Goal: Task Accomplishment & Management: Manage account settings

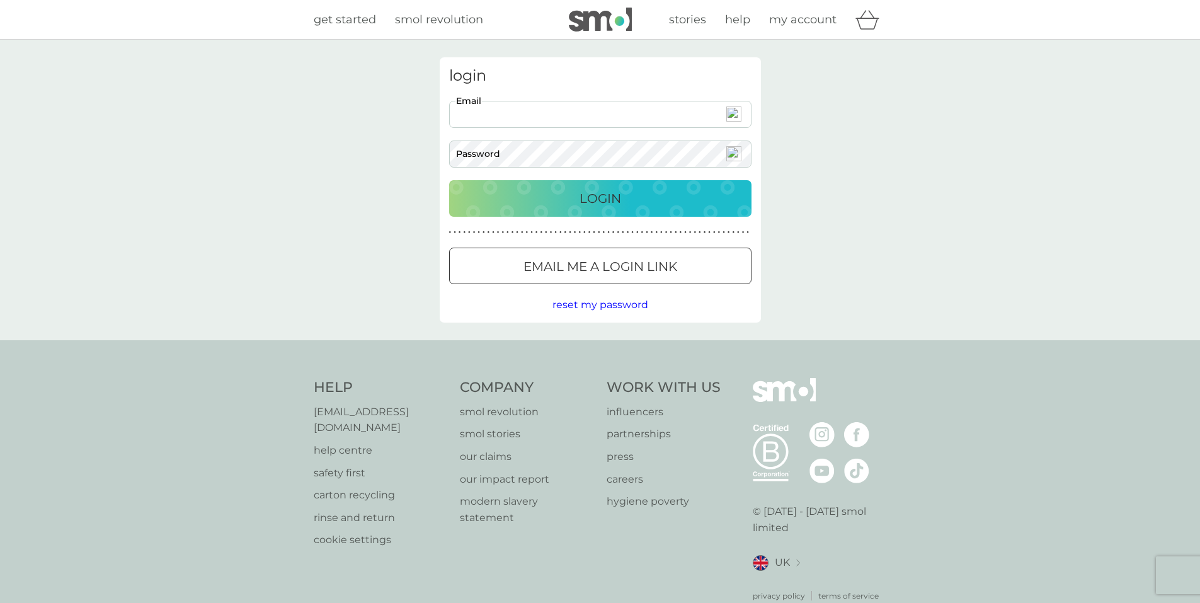
click at [557, 111] on input "Email" at bounding box center [600, 114] width 302 height 27
drag, startPoint x: 530, startPoint y: 111, endPoint x: 821, endPoint y: 134, distance: 291.8
click at [830, 132] on div "login Email Password Login ● ● ● ● ● ● ● ● ● ● ● ● ● ● ● ● ● ● ● ● ● ● ● ● ● ● …" at bounding box center [600, 190] width 1200 height 300
click at [543, 123] on input "Email" at bounding box center [600, 114] width 302 height 27
type input "yaysayer1@yahoo.co.uk"
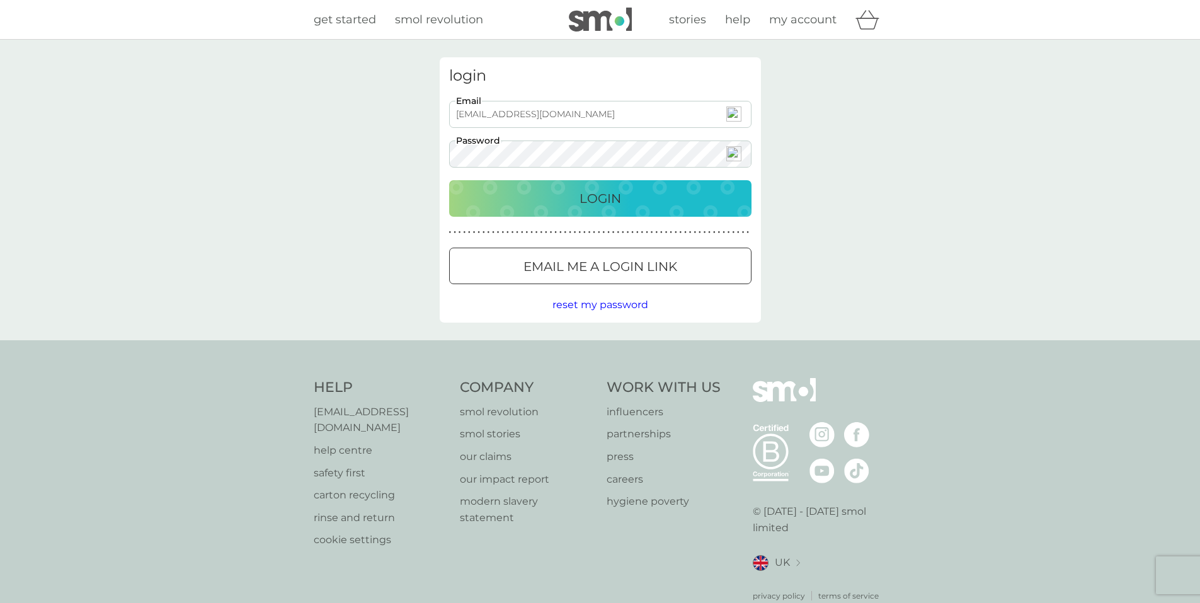
click at [585, 192] on p "Login" at bounding box center [600, 198] width 42 height 20
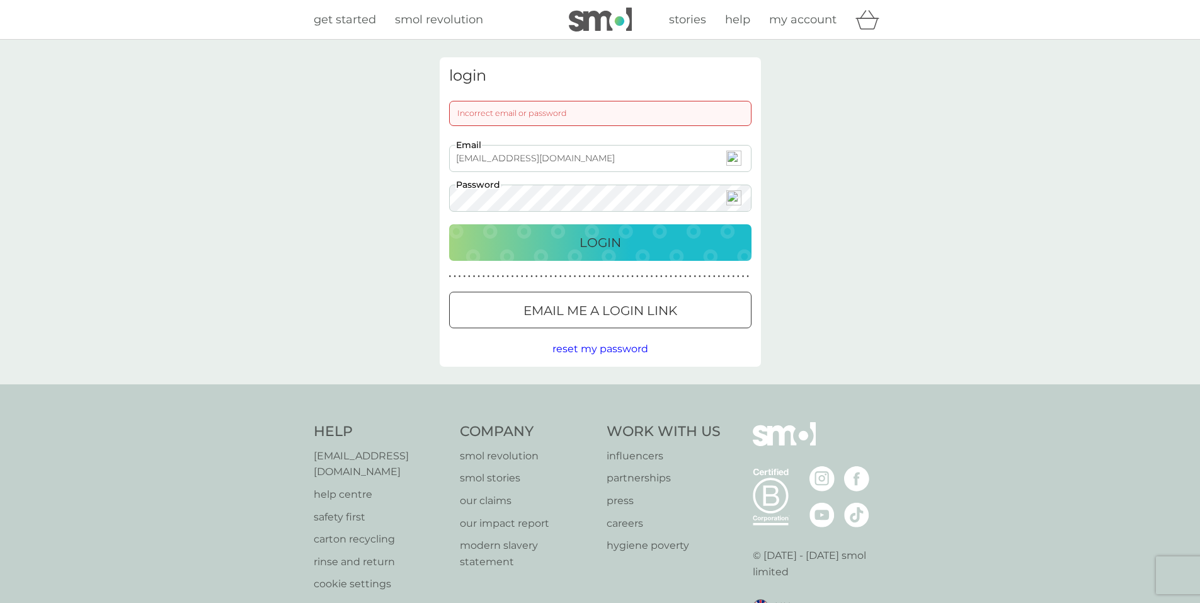
click at [615, 238] on p "Login" at bounding box center [600, 242] width 42 height 20
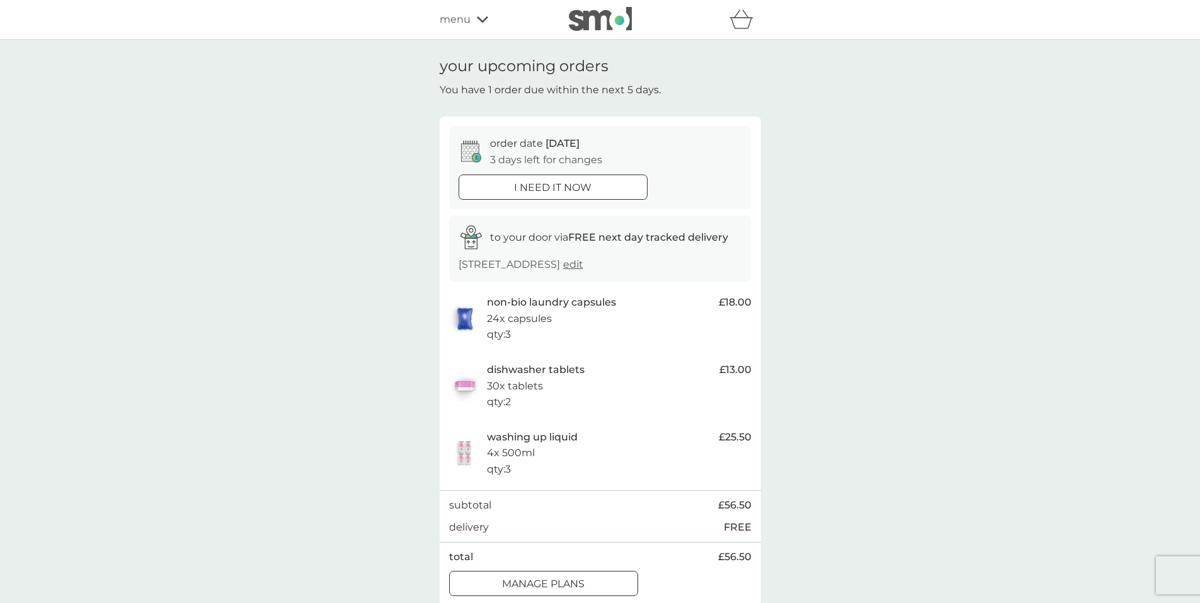
click at [550, 581] on div at bounding box center [543, 584] width 45 height 13
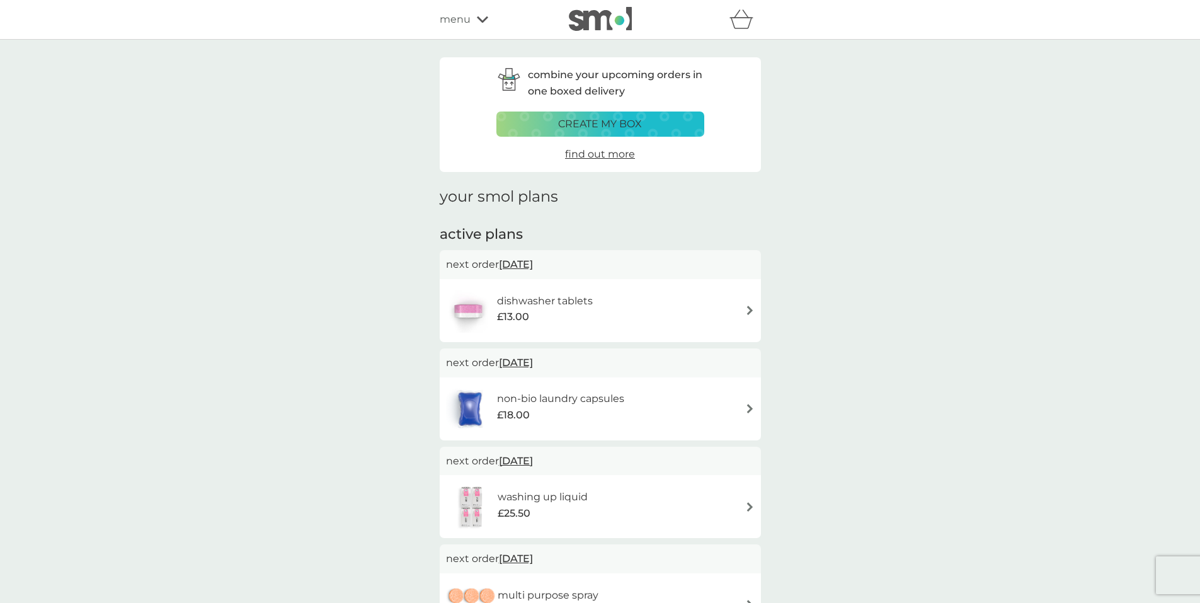
click at [747, 310] on img at bounding box center [749, 309] width 9 height 9
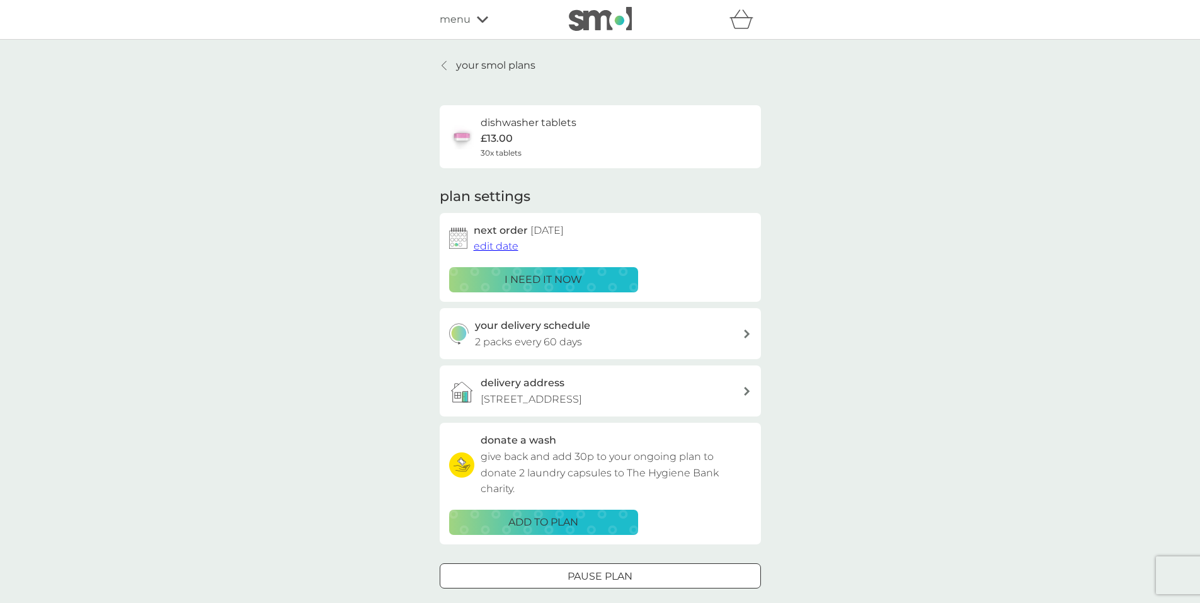
click at [744, 334] on icon at bounding box center [747, 333] width 6 height 9
select select "63"
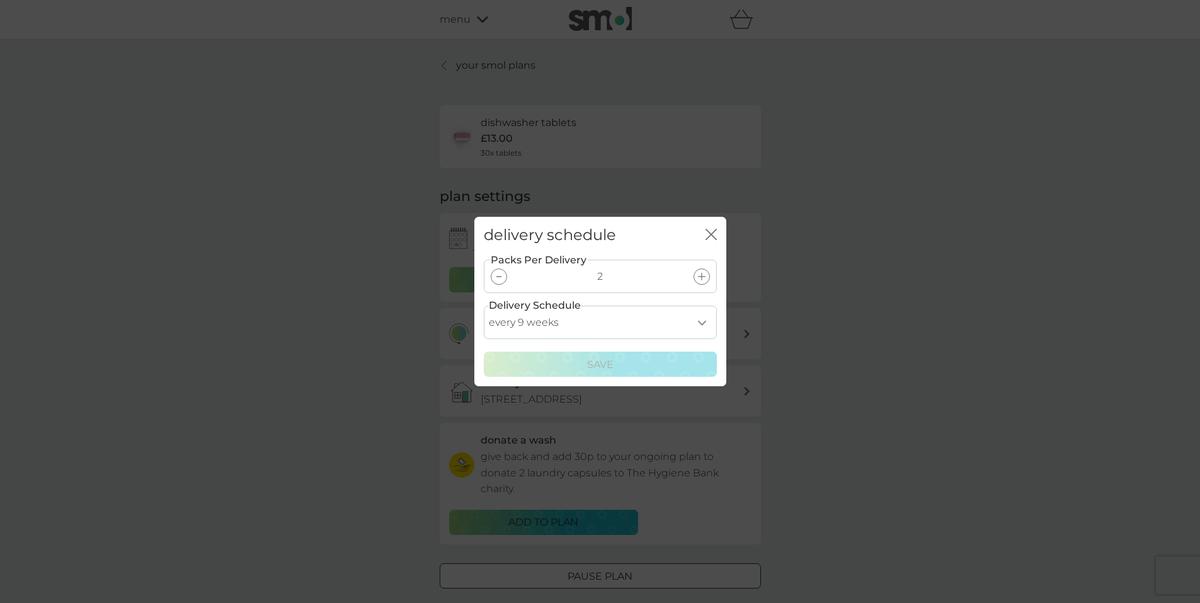
click at [501, 276] on div at bounding box center [499, 276] width 16 height 16
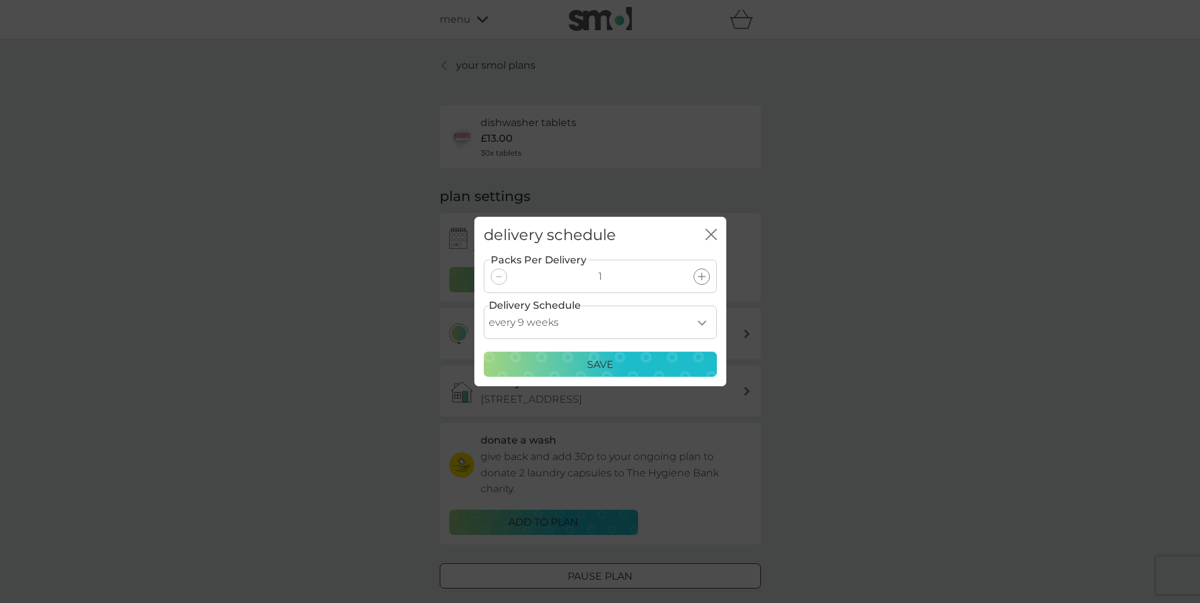
click at [607, 365] on p "Save" at bounding box center [600, 364] width 26 height 16
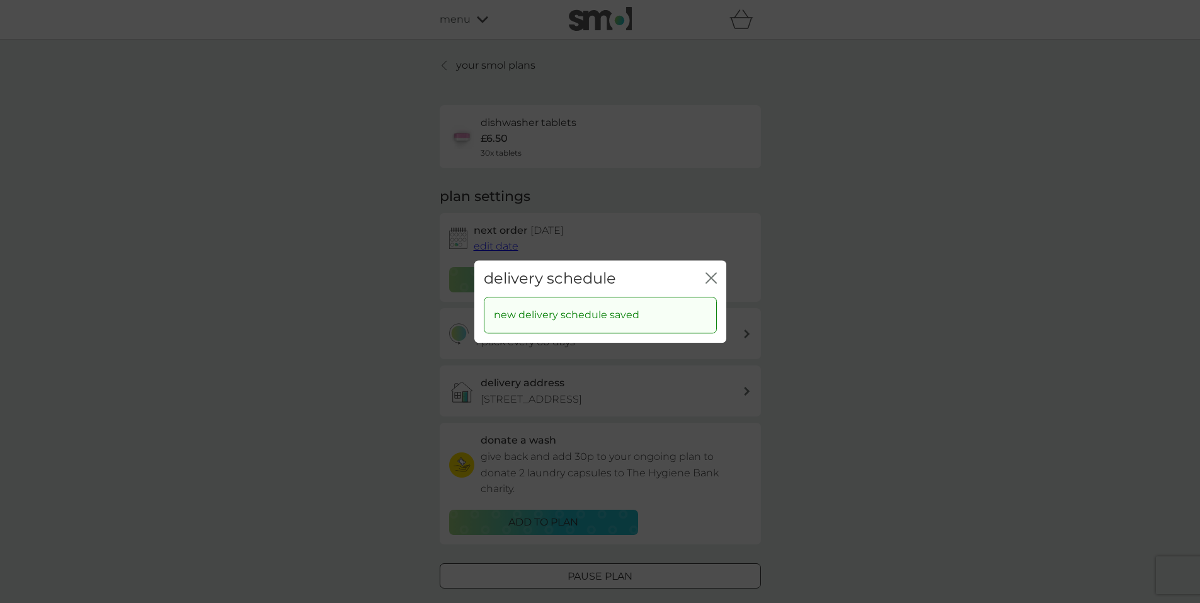
click at [709, 277] on icon "close" at bounding box center [710, 277] width 11 height 11
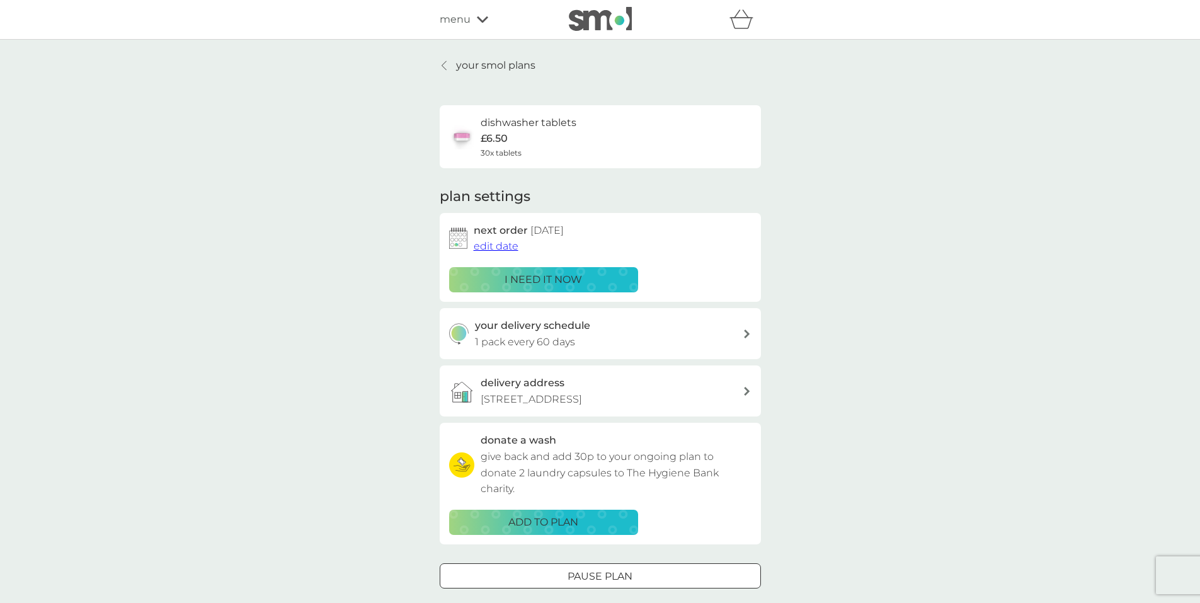
click at [881, 309] on div "your smol plans dishwasher tablets £6.50 30x tablets plan settings next order 1…" at bounding box center [600, 340] width 1200 height 601
drag, startPoint x: 490, startPoint y: 64, endPoint x: 460, endPoint y: 69, distance: 30.6
click at [460, 69] on p "your smol plans" at bounding box center [495, 65] width 79 height 16
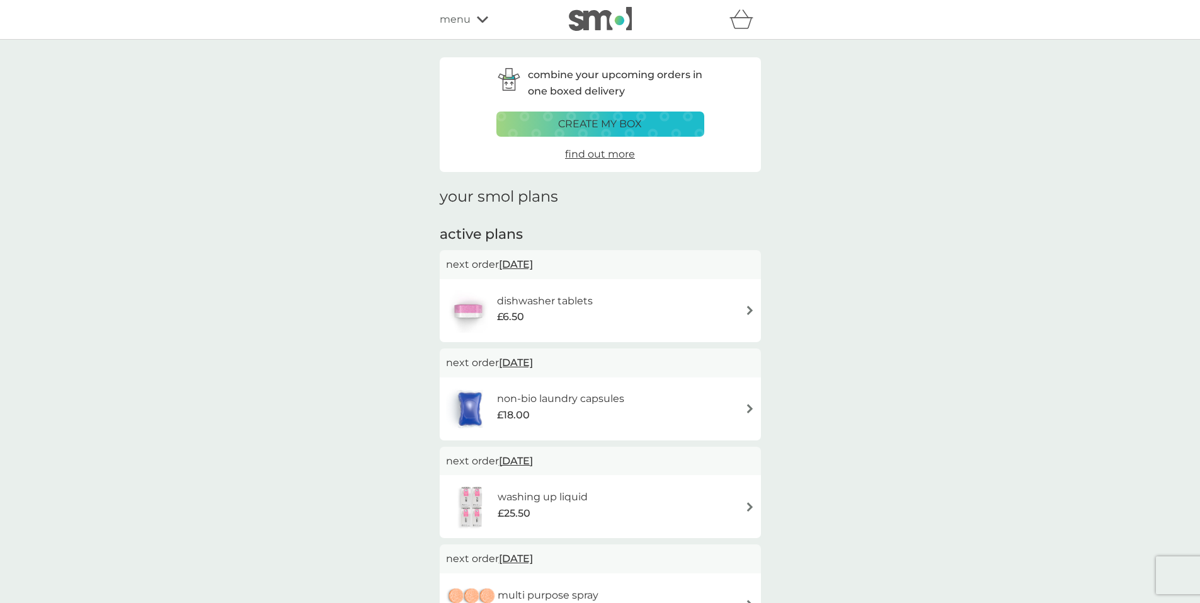
click at [746, 409] on img at bounding box center [749, 408] width 9 height 9
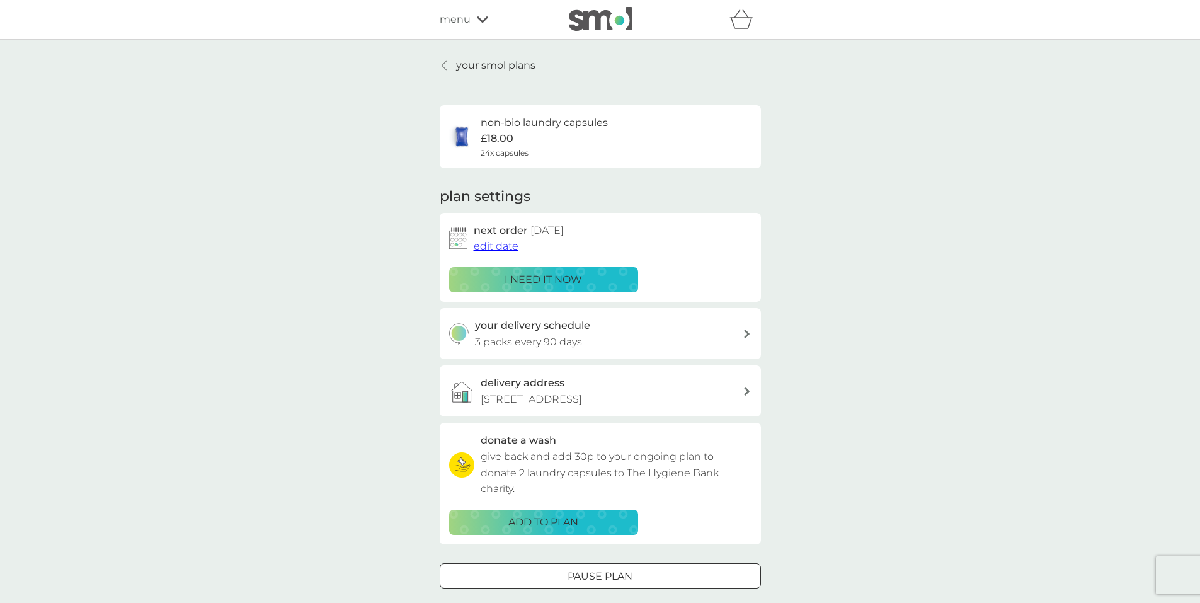
click at [745, 335] on icon at bounding box center [747, 333] width 6 height 9
select select "91"
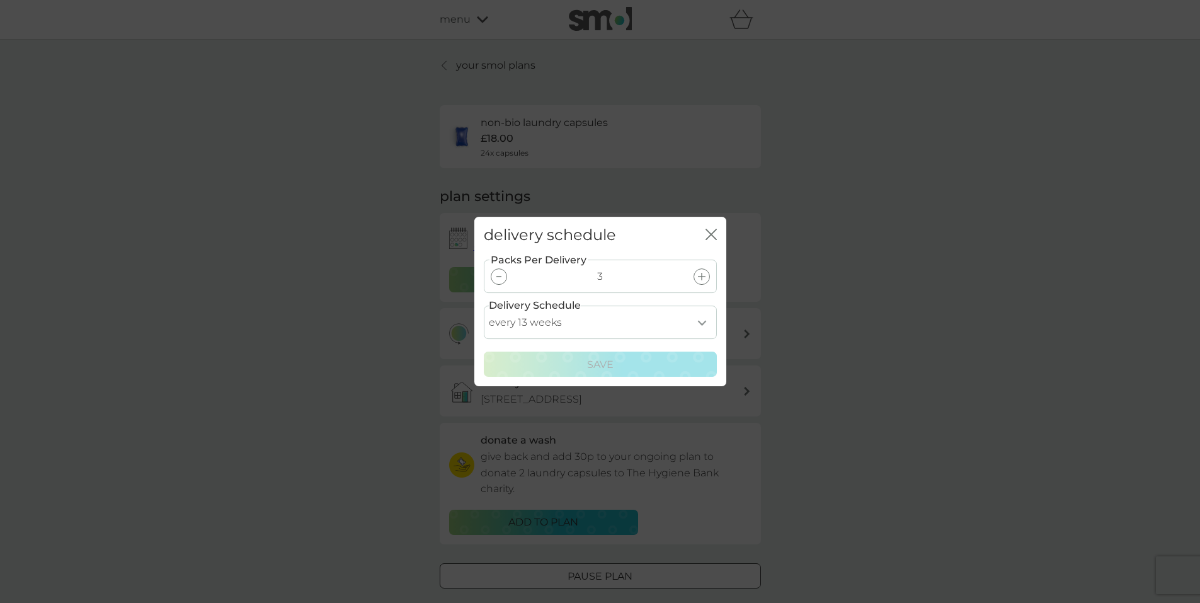
click at [699, 276] on icon at bounding box center [702, 277] width 8 height 8
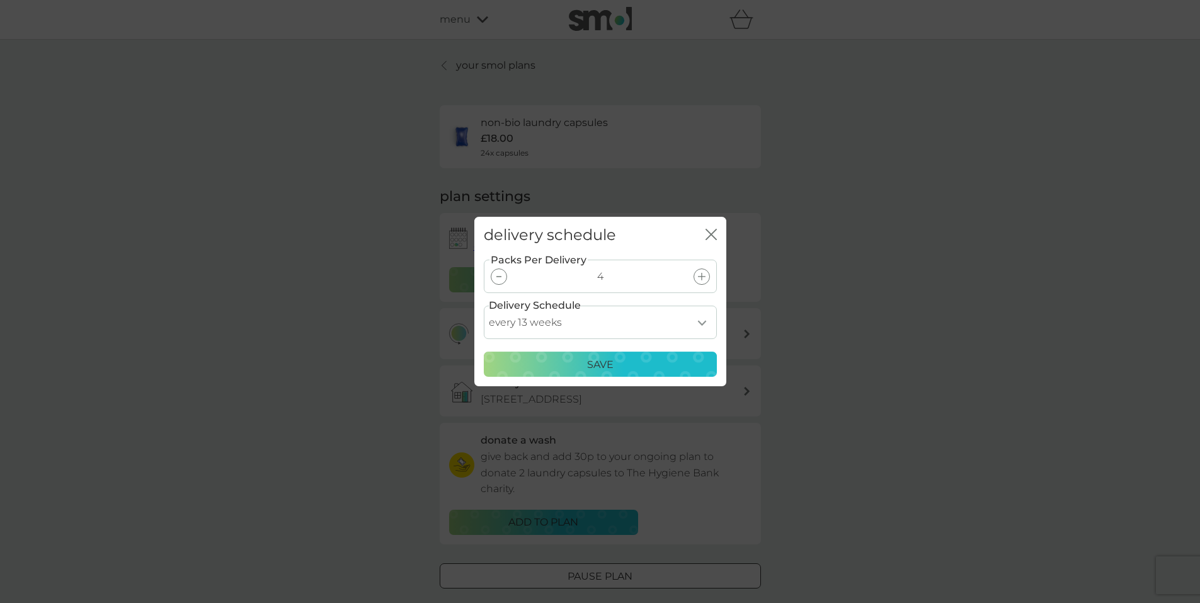
click at [603, 364] on p "Save" at bounding box center [600, 364] width 26 height 16
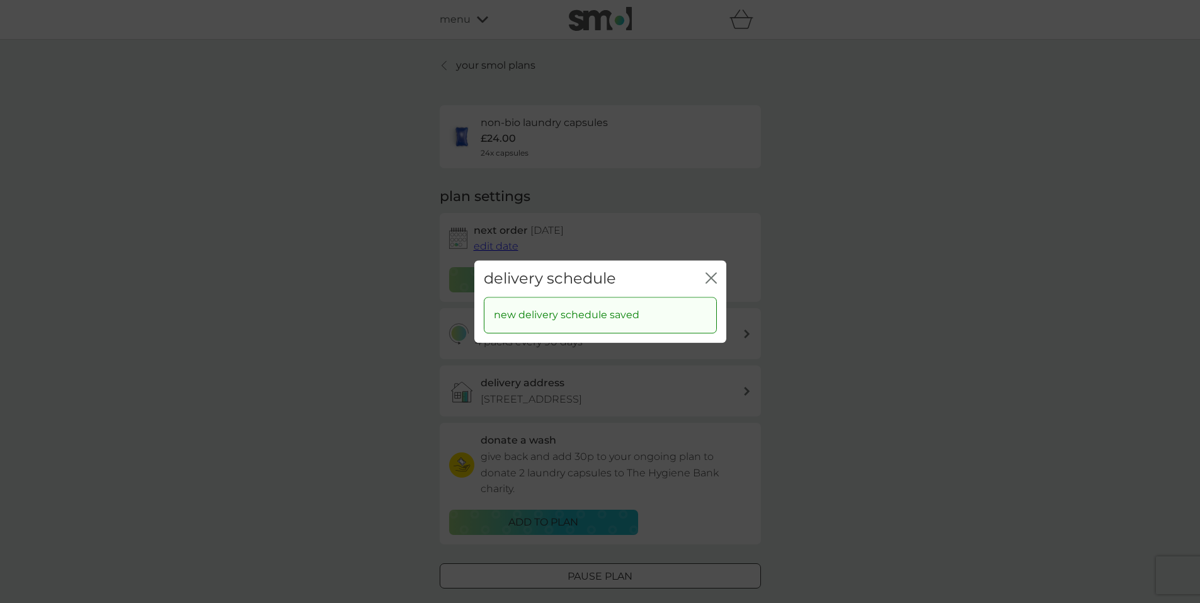
click at [705, 273] on icon "close" at bounding box center [710, 277] width 11 height 11
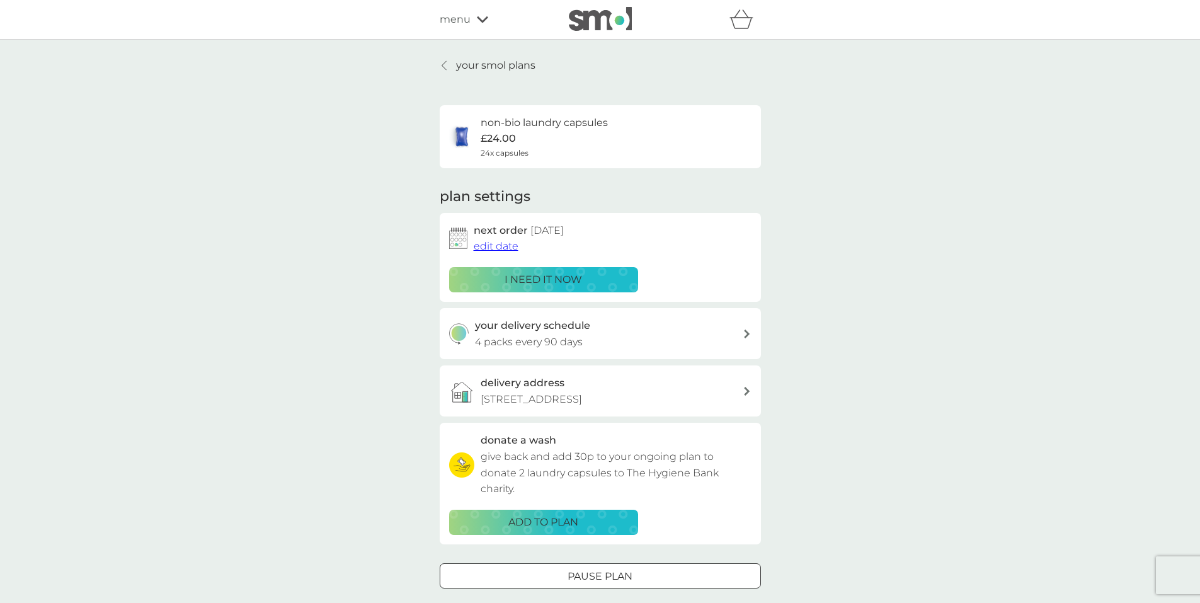
click at [498, 66] on p "your smol plans" at bounding box center [495, 65] width 79 height 16
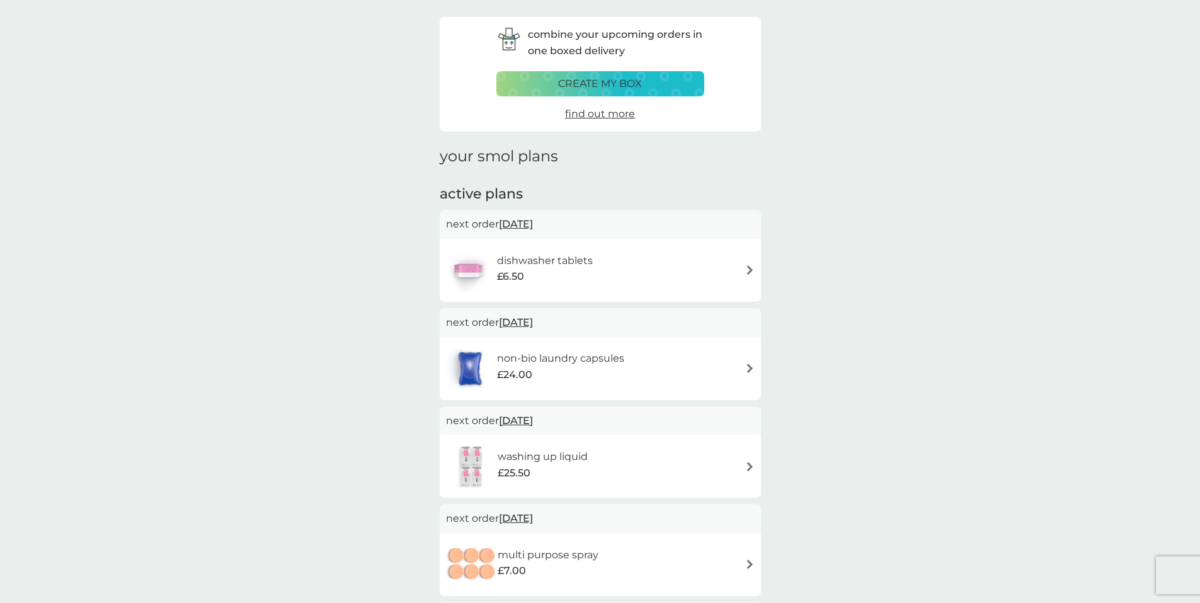
scroll to position [63, 0]
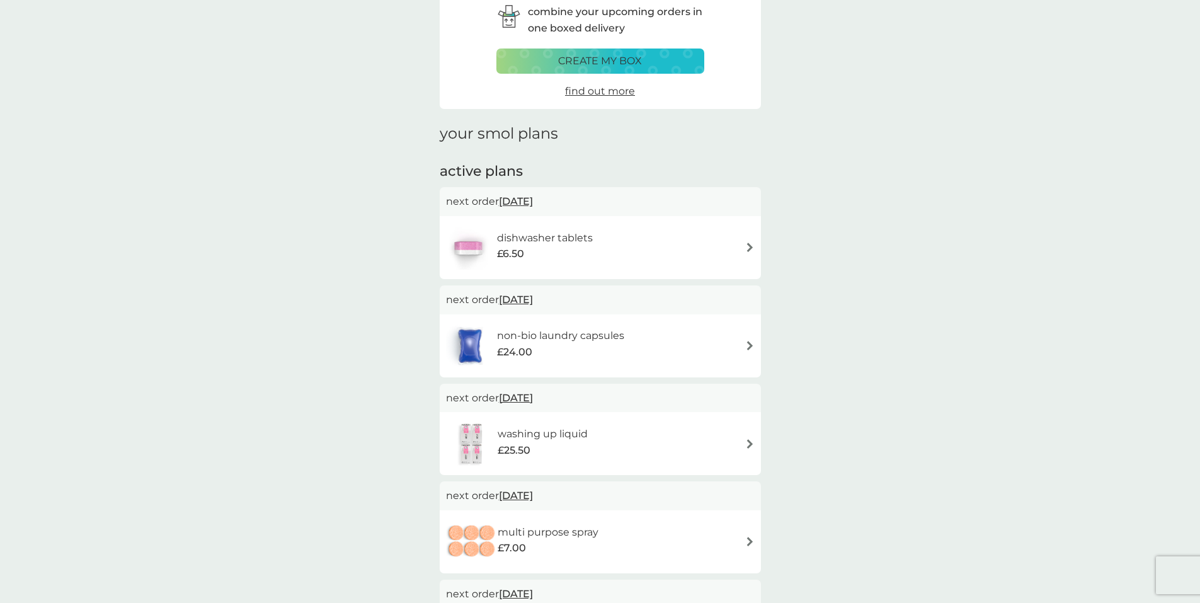
click at [750, 442] on img at bounding box center [749, 443] width 9 height 9
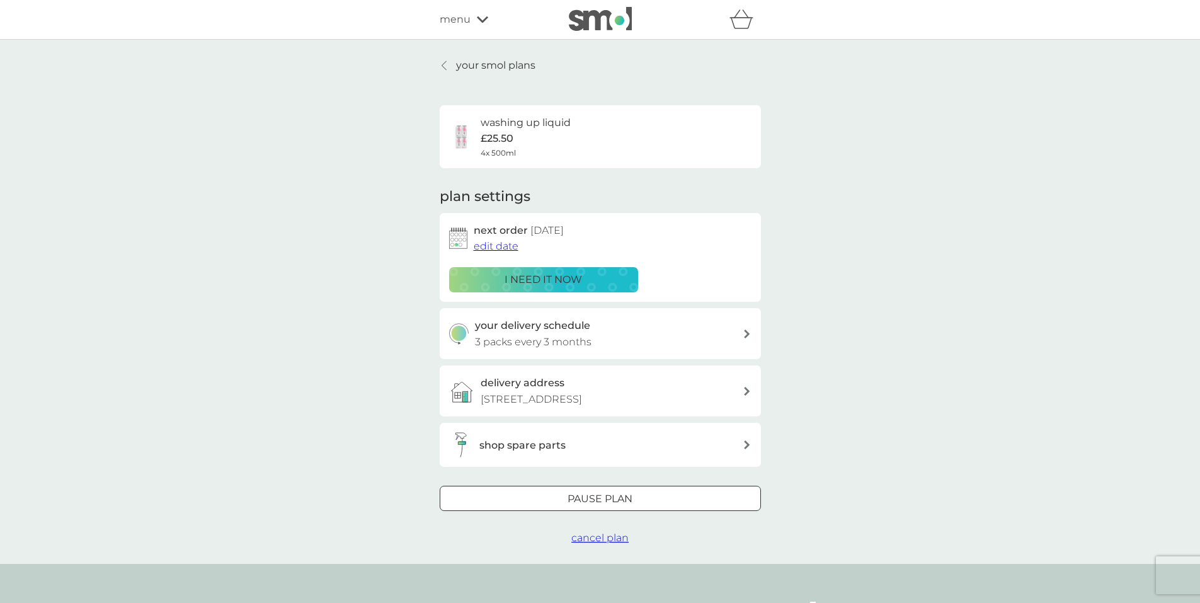
drag, startPoint x: 567, startPoint y: 245, endPoint x: 787, endPoint y: 211, distance: 222.4
click at [787, 211] on div "your smol plans washing up liquid £25.50 4x 500ml plan settings next order 12 S…" at bounding box center [600, 302] width 1200 height 524
click at [503, 64] on p "your smol plans" at bounding box center [495, 65] width 79 height 16
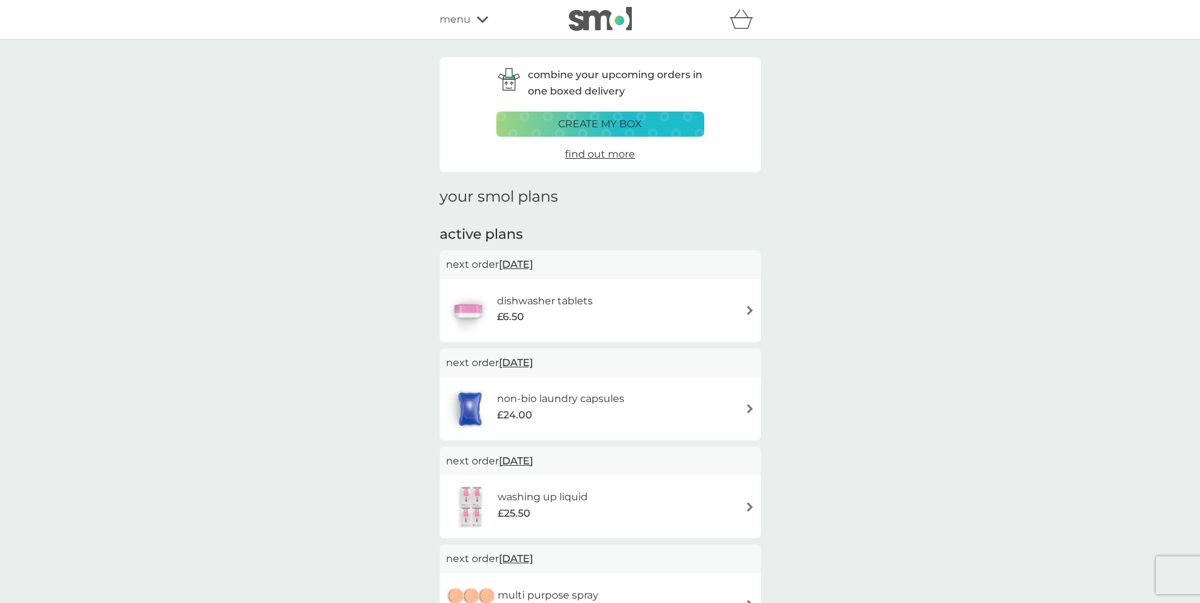
click at [749, 311] on img at bounding box center [749, 309] width 9 height 9
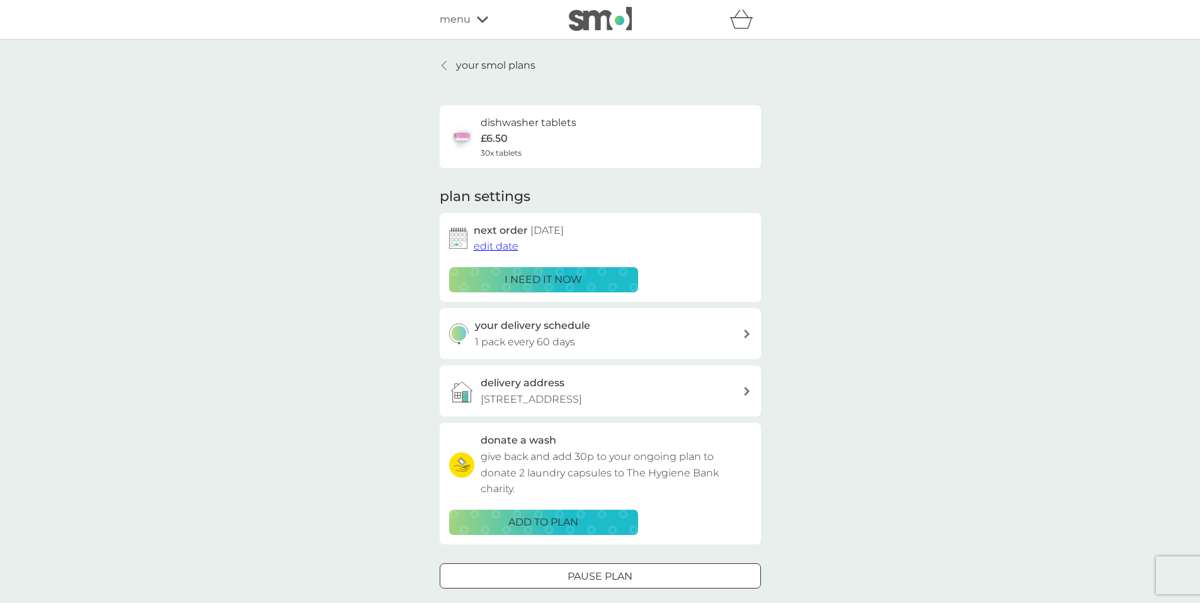
click at [586, 578] on div at bounding box center [600, 575] width 45 height 13
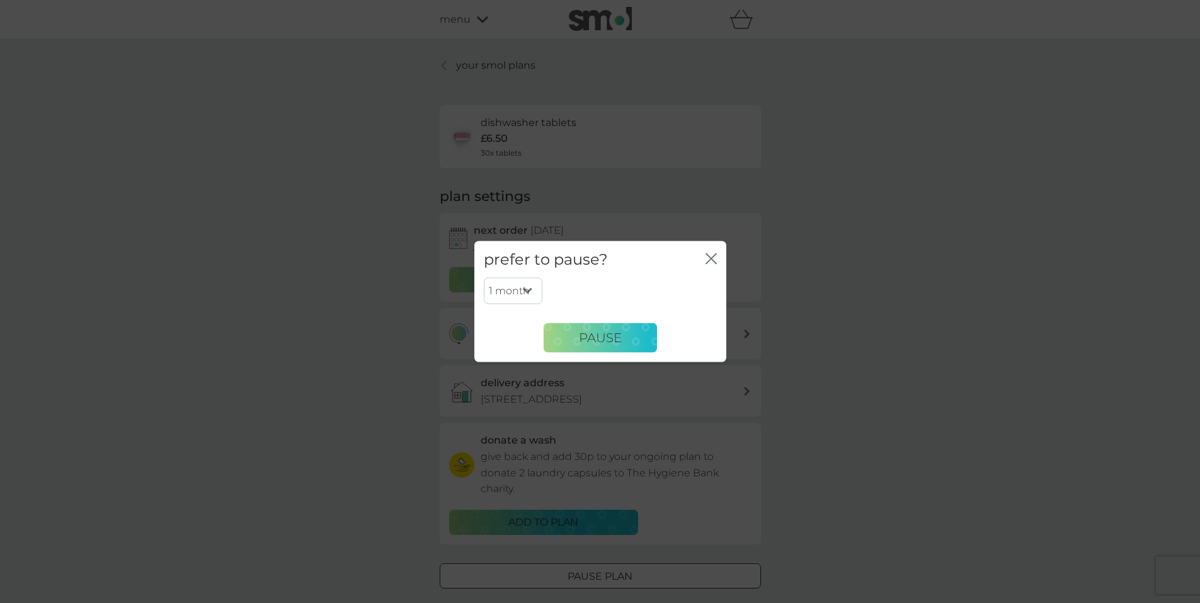
click at [526, 293] on select "1 month 2 months 3 months 4 months 5 months 6 months" at bounding box center [513, 291] width 59 height 26
select select "2"
click at [484, 278] on select "1 month 2 months 3 months 4 months 5 months 6 months" at bounding box center [513, 291] width 59 height 26
click at [607, 338] on span "Pause" at bounding box center [600, 337] width 43 height 15
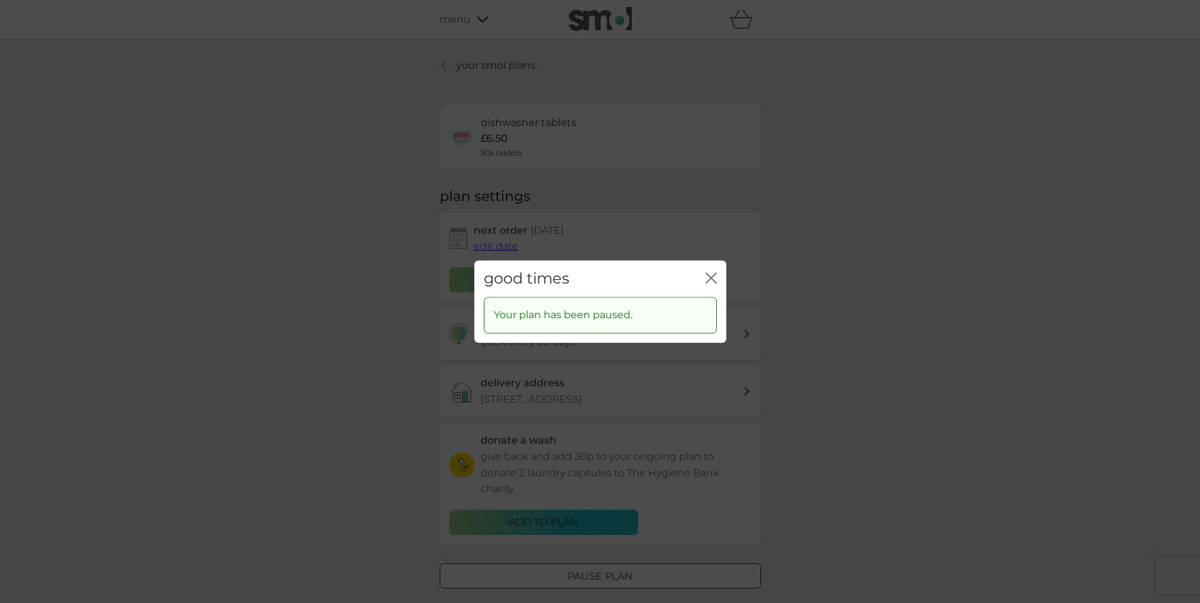
click at [711, 278] on icon "close" at bounding box center [713, 278] width 5 height 10
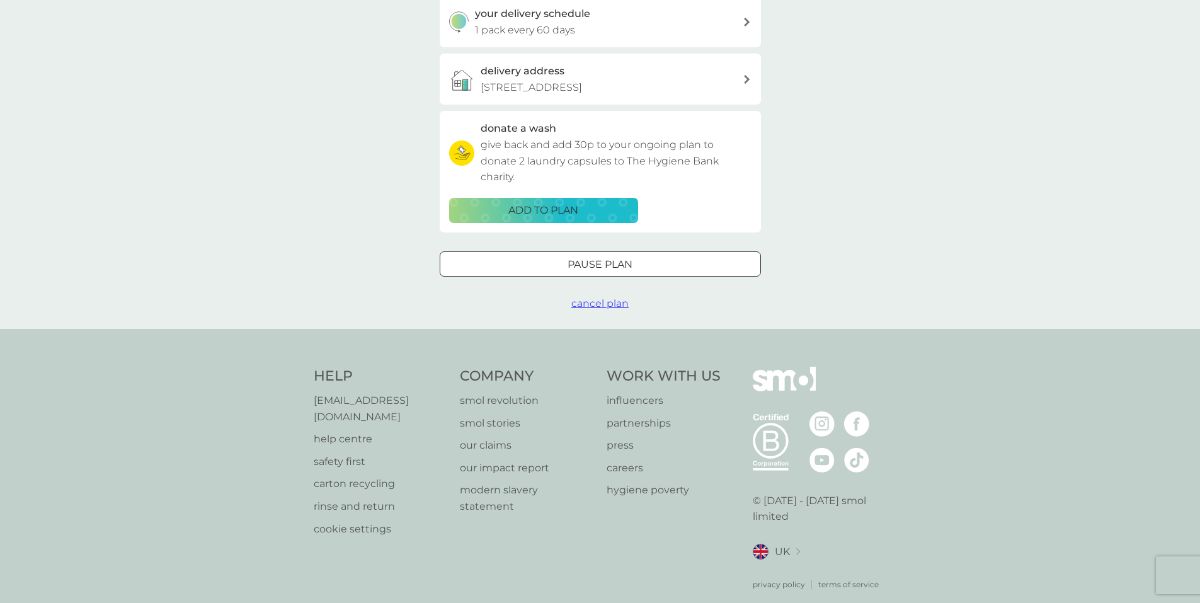
scroll to position [69, 0]
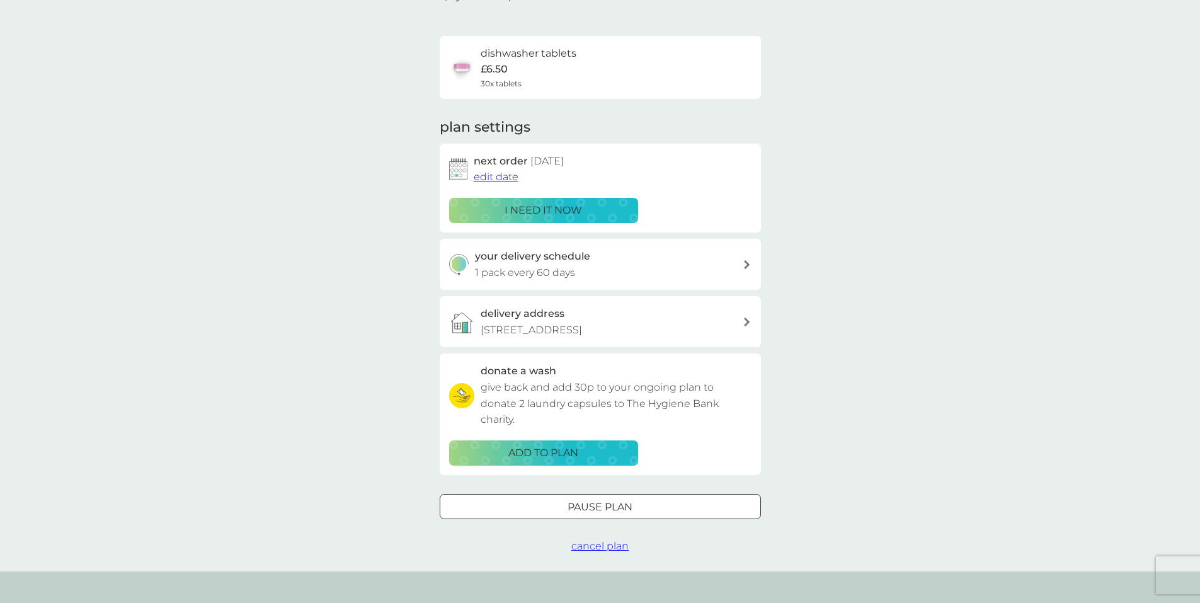
click at [831, 408] on div "your smol plans dishwasher tablets £6.50 30x tablets plan settings next order 1…" at bounding box center [600, 270] width 1200 height 601
click at [865, 409] on div "your smol plans dishwasher tablets £6.50 30x tablets plan settings next order 1…" at bounding box center [600, 270] width 1200 height 601
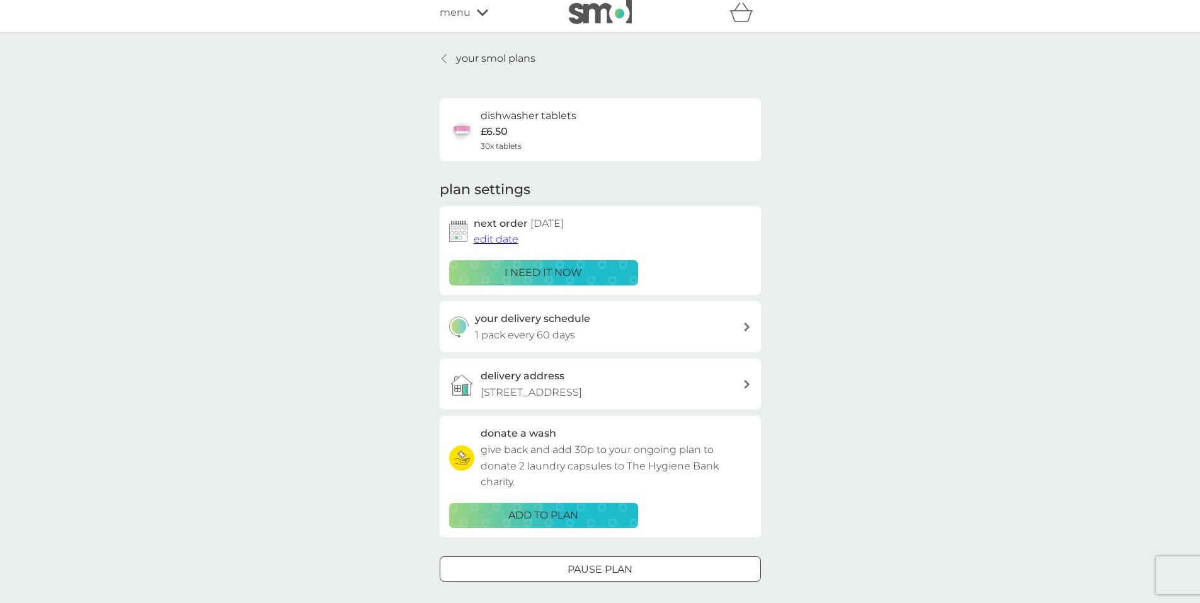
scroll to position [0, 0]
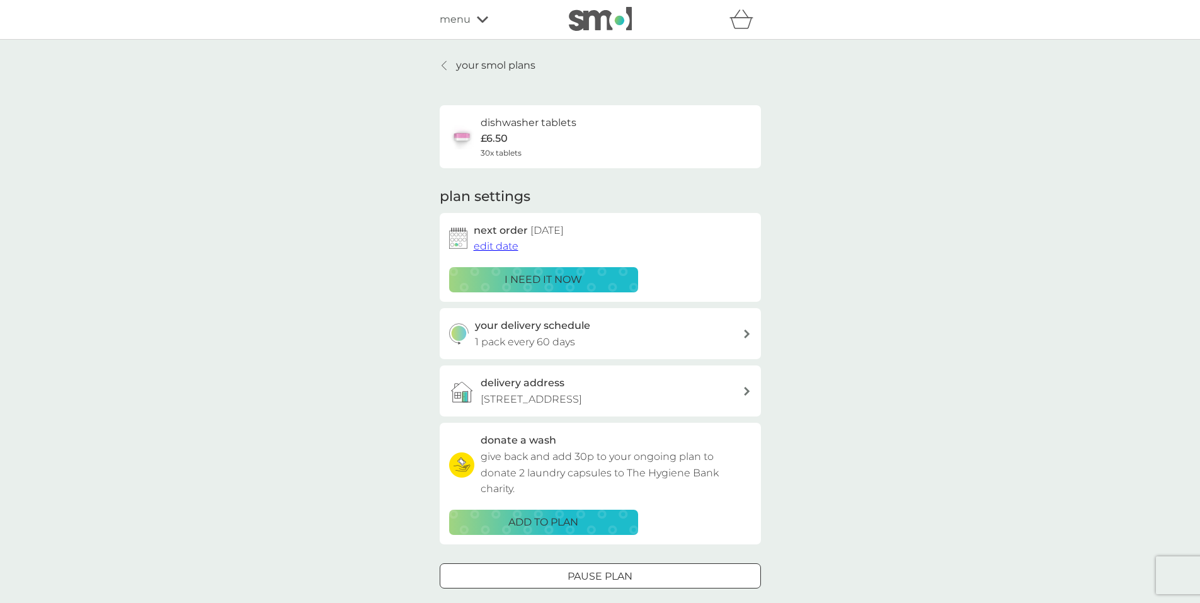
click at [520, 66] on p "your smol plans" at bounding box center [495, 65] width 79 height 16
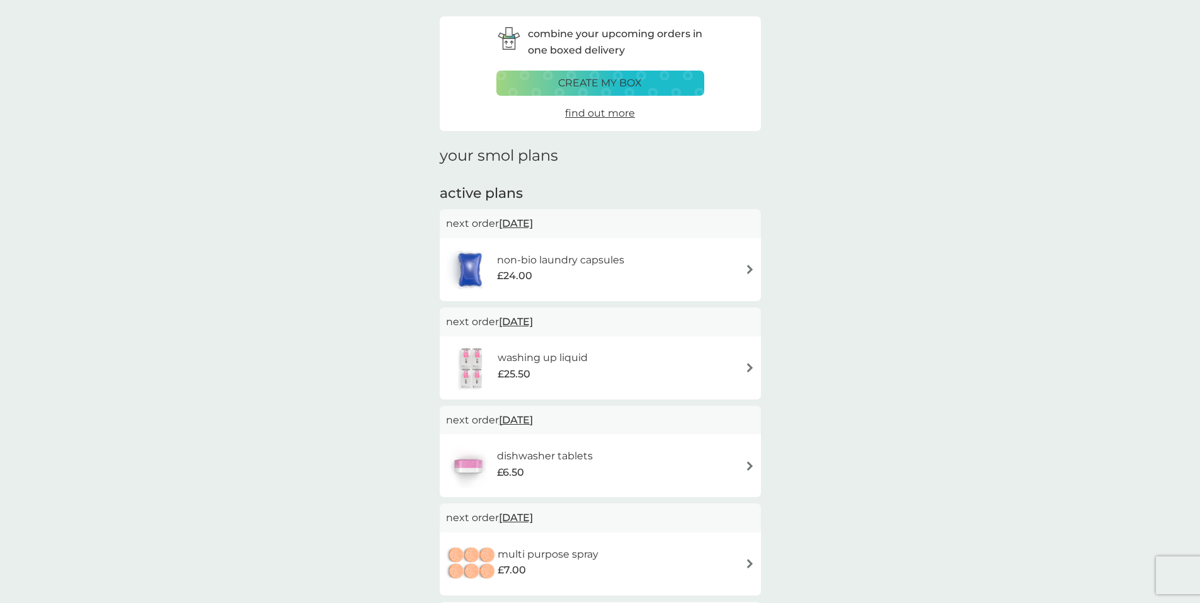
scroll to position [63, 0]
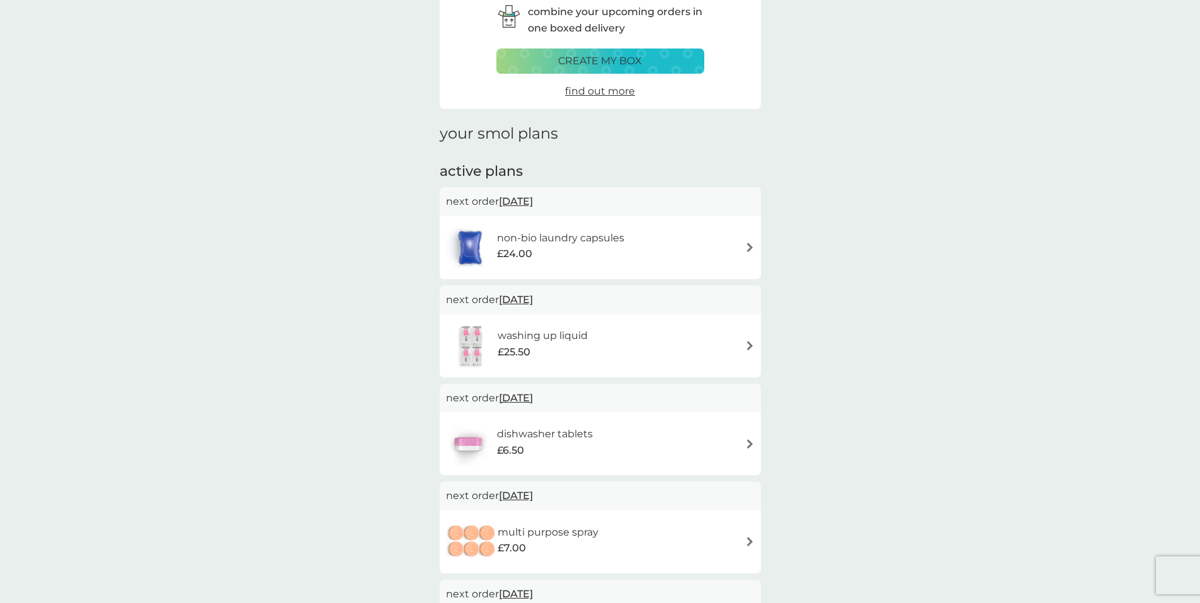
drag, startPoint x: 543, startPoint y: 400, endPoint x: 535, endPoint y: 396, distance: 9.0
click at [533, 396] on span "12 Nov 2025" at bounding box center [516, 397] width 34 height 25
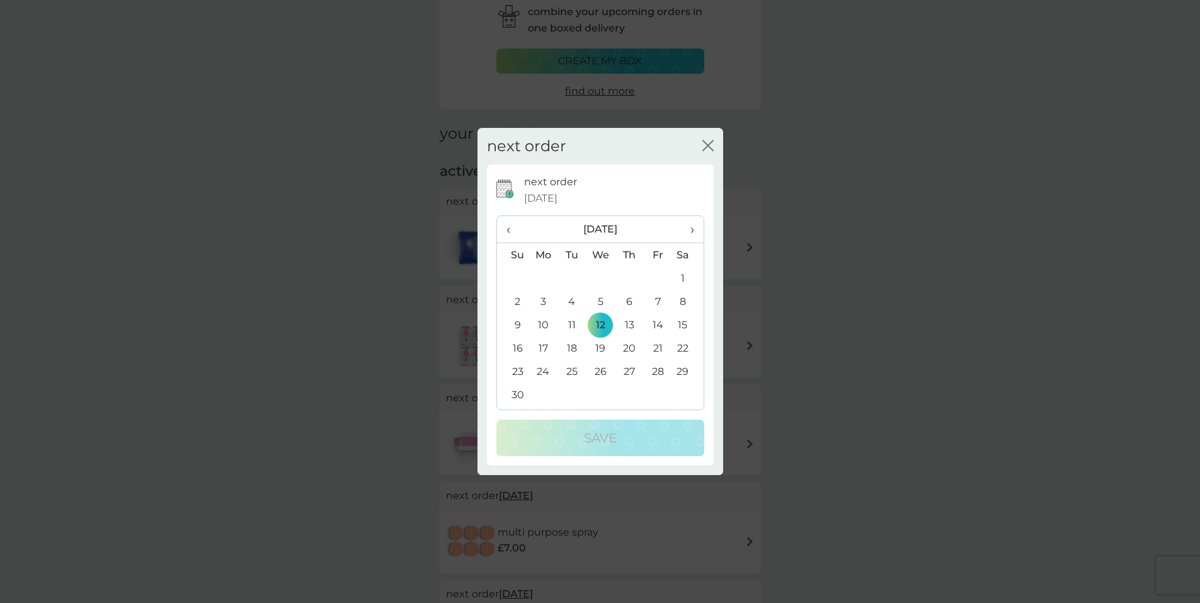
click at [661, 325] on td "14" at bounding box center [658, 324] width 28 height 23
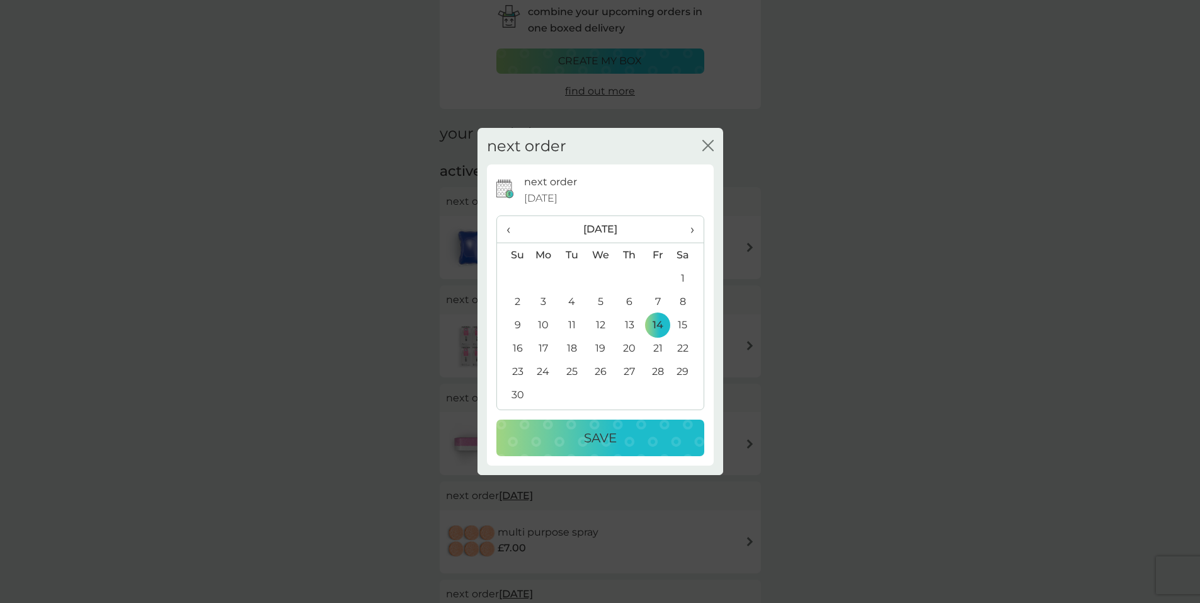
click at [596, 440] on p "Save" at bounding box center [600, 438] width 33 height 20
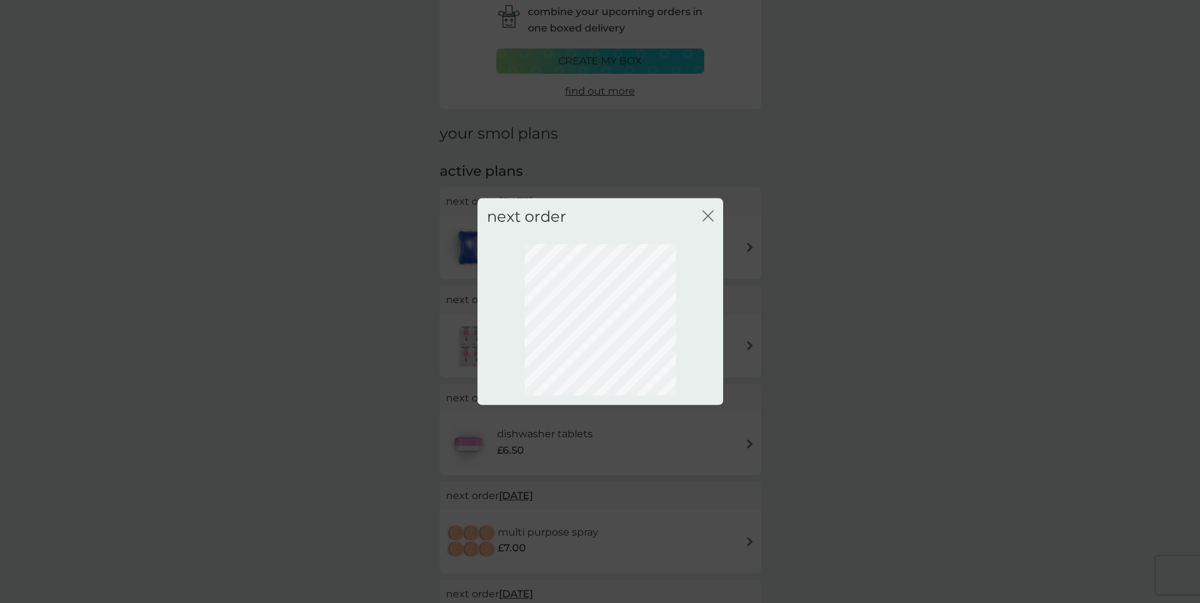
scroll to position [0, 0]
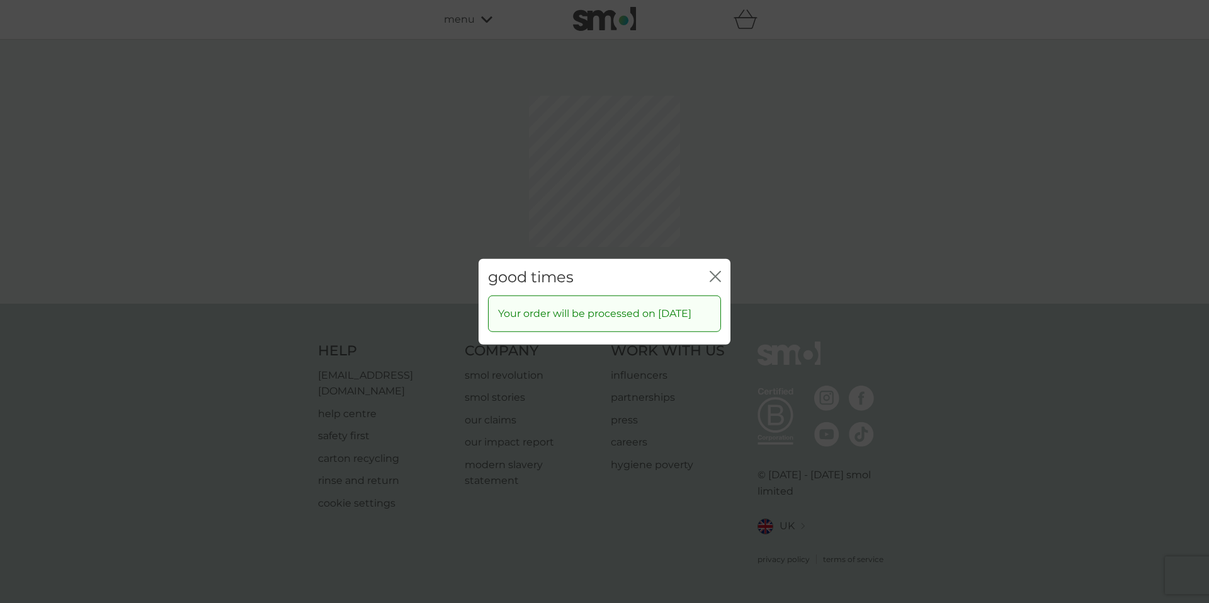
click at [710, 217] on div "good times close Your order will be processed on 14 Nov 2025" at bounding box center [604, 301] width 1209 height 603
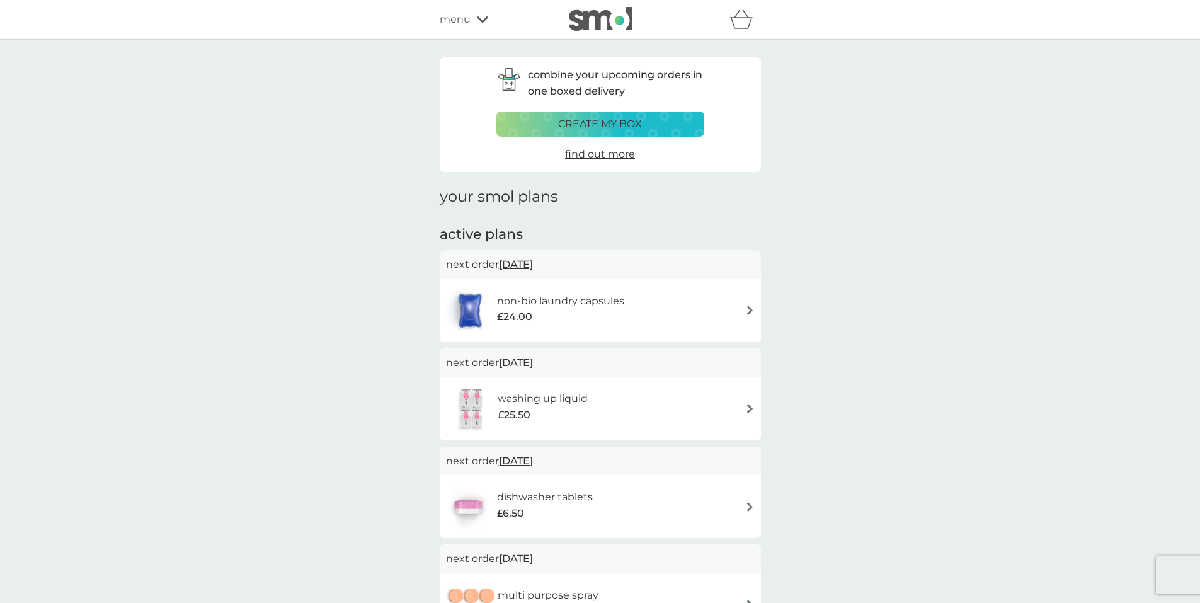
scroll to position [63, 0]
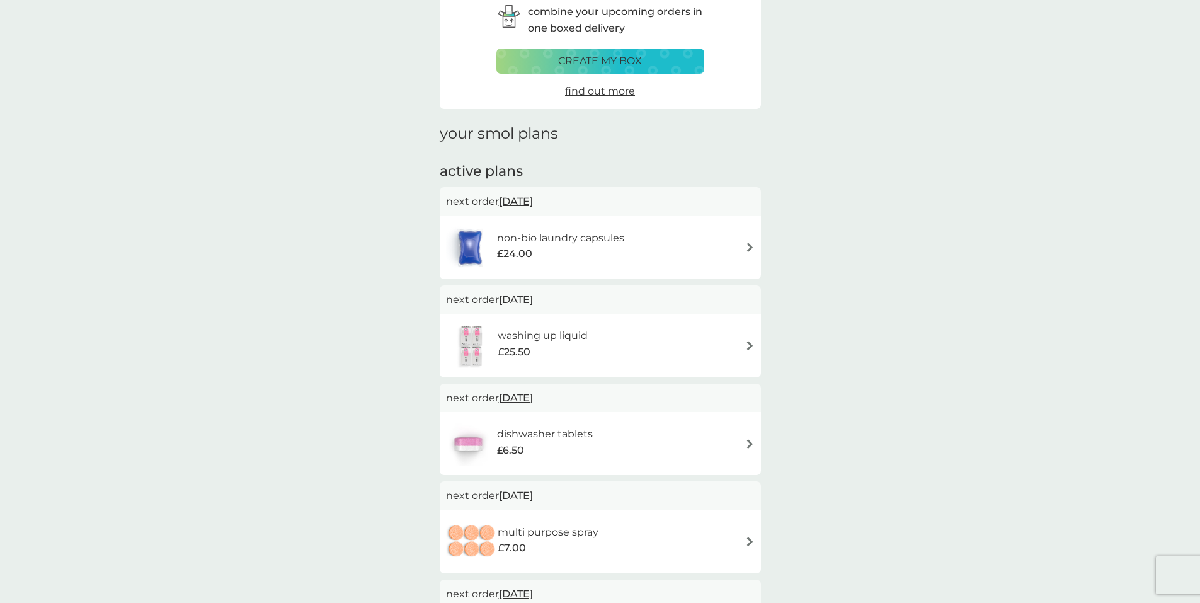
click at [751, 250] on img at bounding box center [749, 246] width 9 height 9
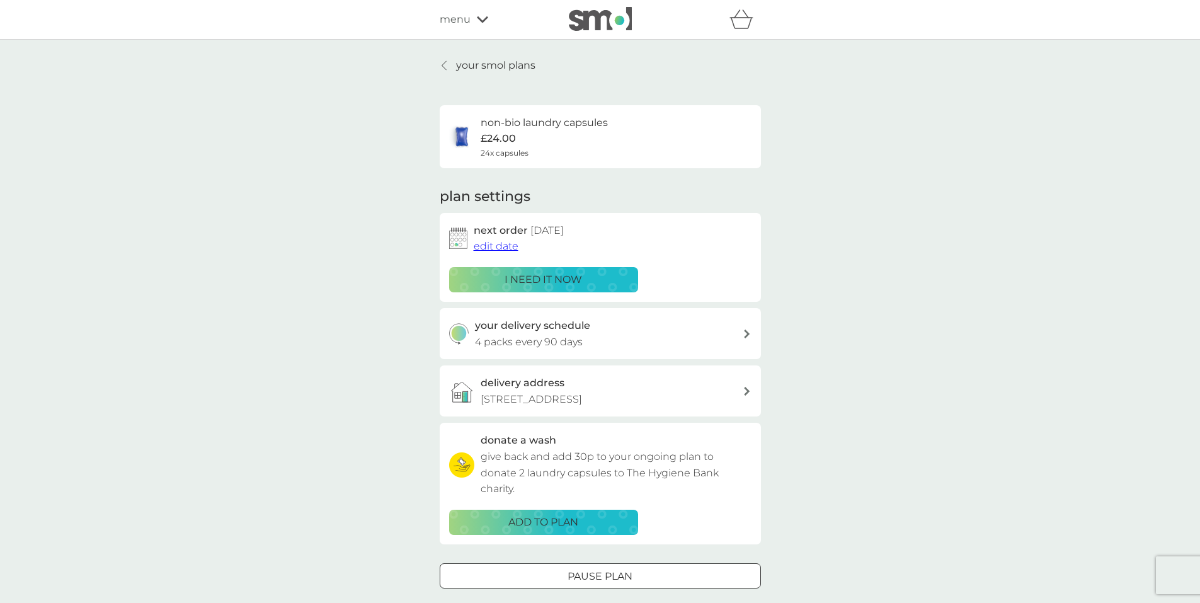
click at [745, 331] on icon at bounding box center [747, 333] width 6 height 9
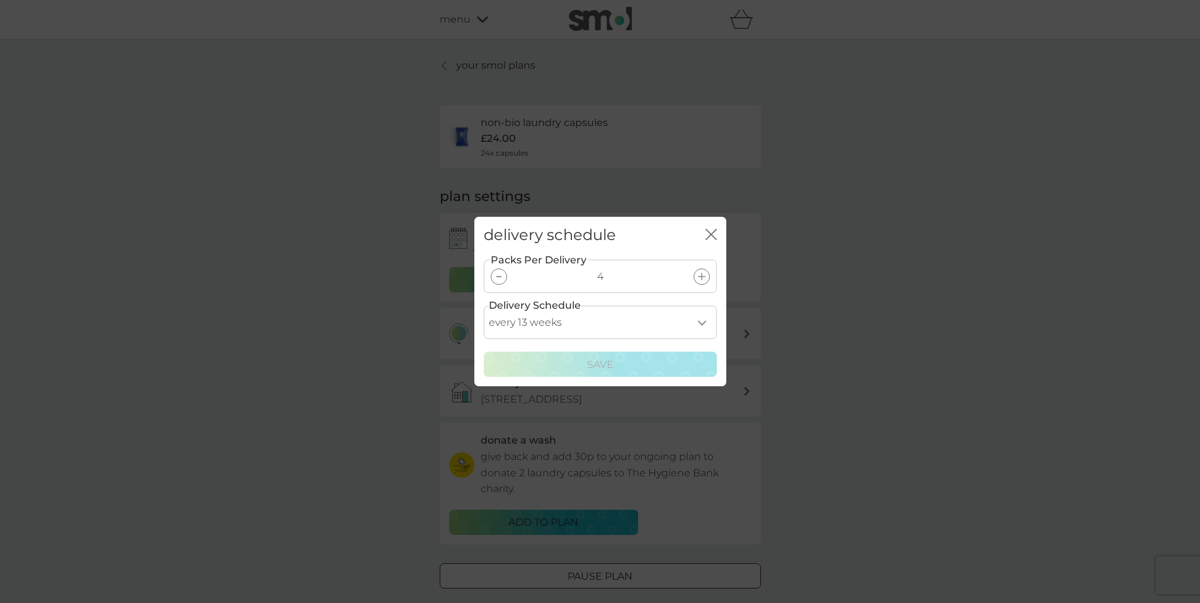
click at [504, 275] on div at bounding box center [499, 276] width 16 height 16
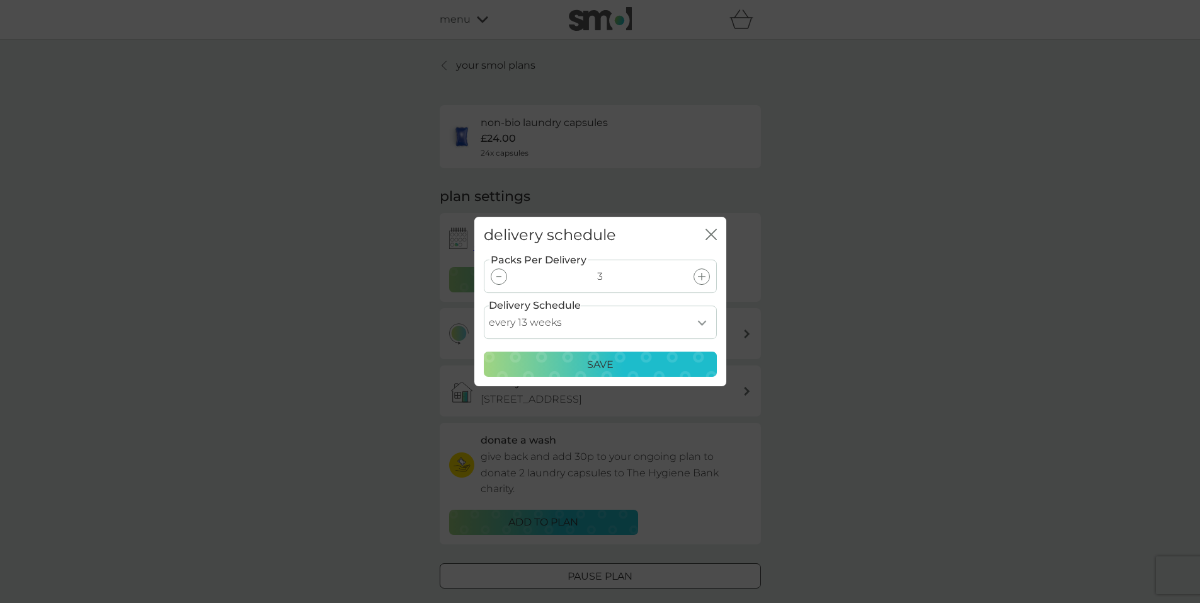
click at [702, 322] on select "every 1 week every 2 weeks every 3 weeks every 4 weeks every 5 weeks every 6 we…" at bounding box center [600, 321] width 233 height 33
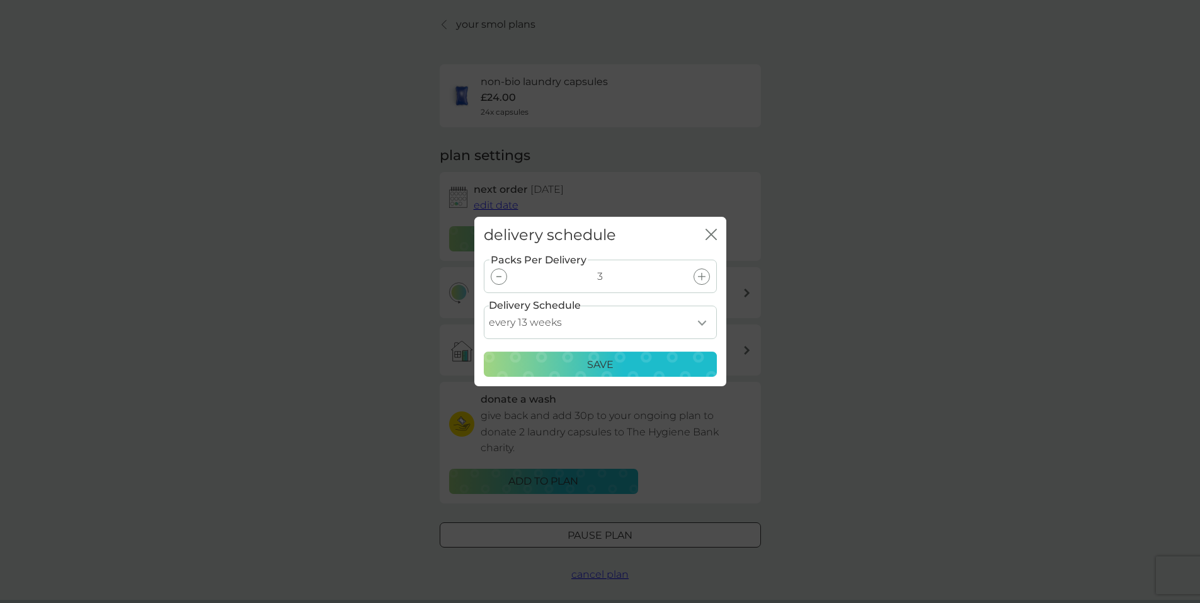
scroll to position [63, 0]
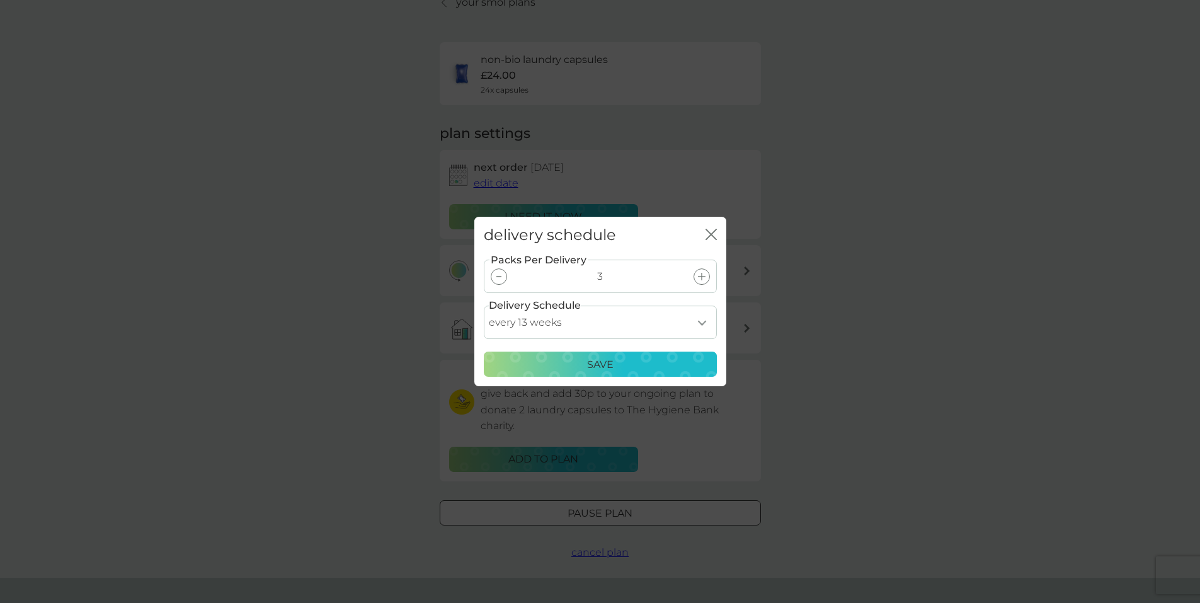
click at [698, 322] on select "every 1 week every 2 weeks every 3 weeks every 4 weeks every 5 weeks every 6 we…" at bounding box center [600, 321] width 233 height 33
select select "56"
click at [484, 305] on select "every 1 week every 2 weeks every 3 weeks every 4 weeks every 5 weeks every 6 we…" at bounding box center [600, 321] width 233 height 33
click at [610, 358] on p "Save" at bounding box center [600, 364] width 26 height 16
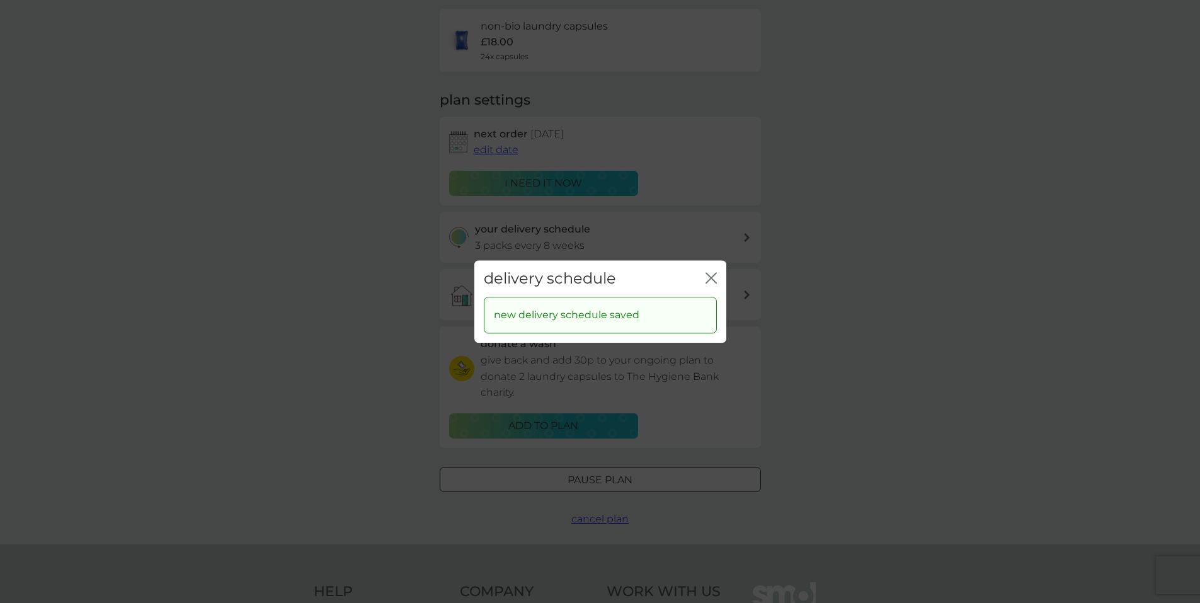
scroll to position [126, 0]
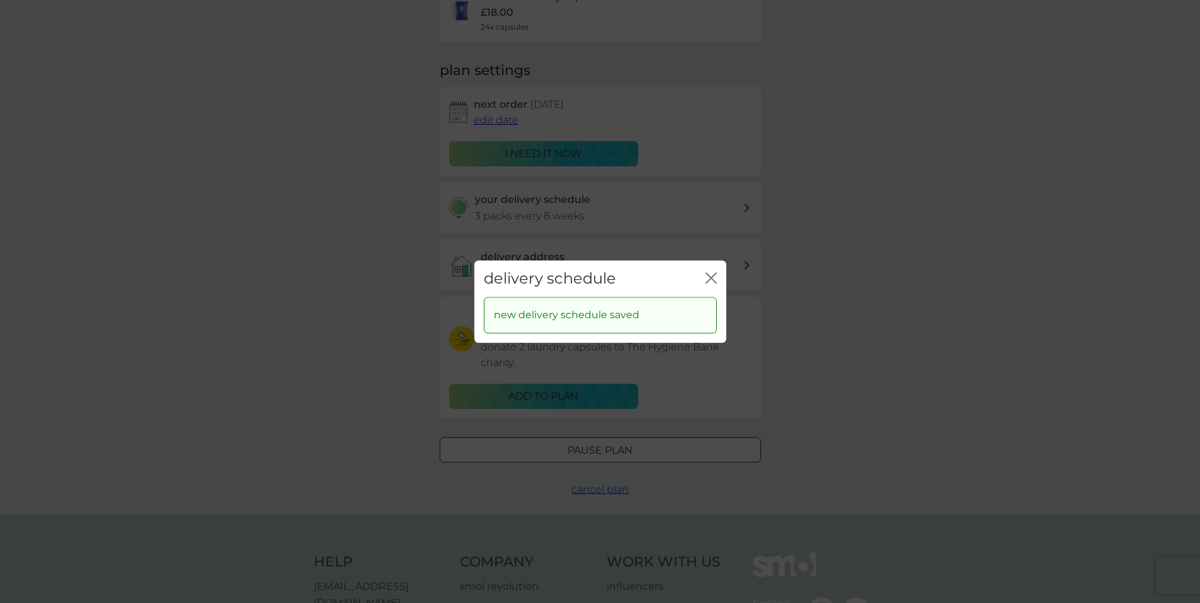
click at [706, 273] on icon "close" at bounding box center [708, 278] width 5 height 10
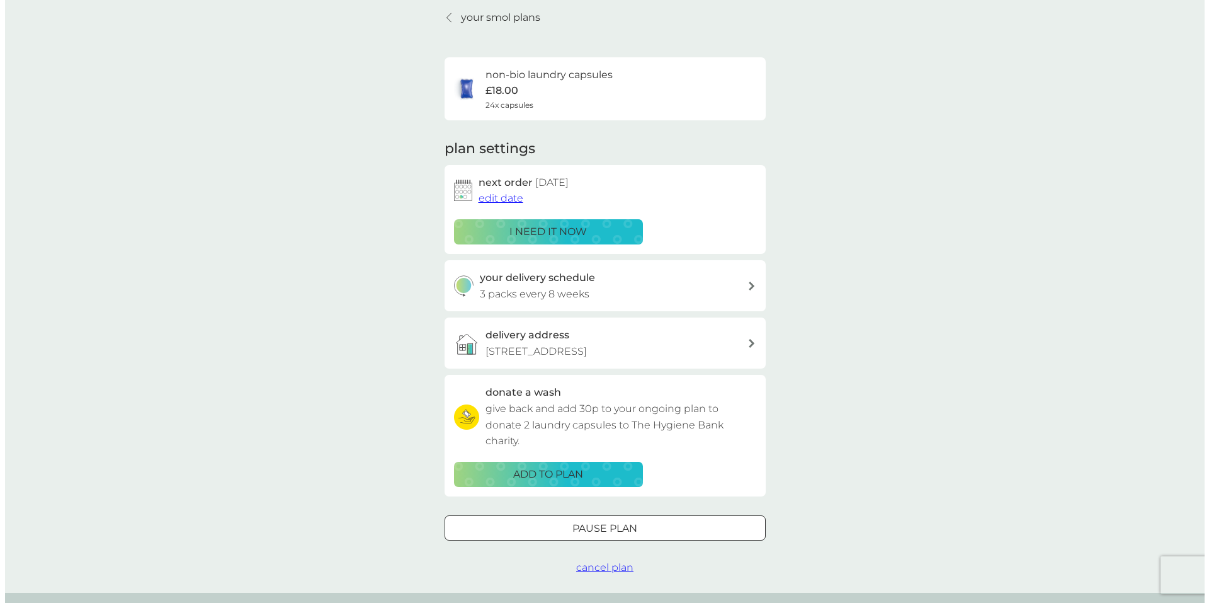
scroll to position [0, 0]
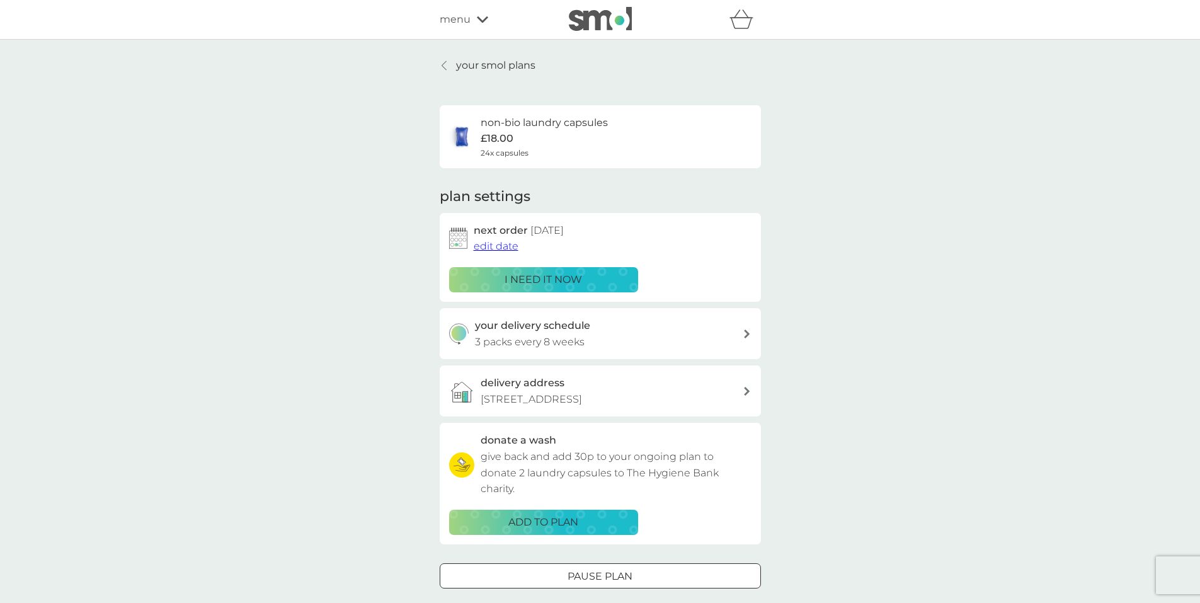
click at [482, 17] on icon at bounding box center [482, 20] width 11 height 8
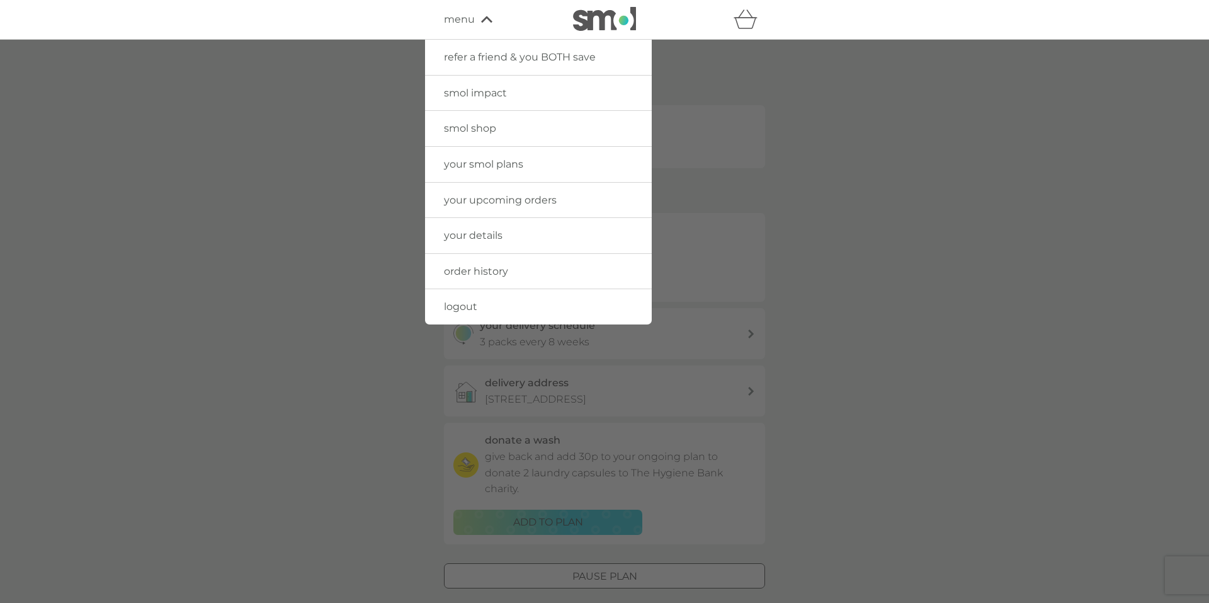
click at [476, 235] on span "your details" at bounding box center [473, 235] width 59 height 12
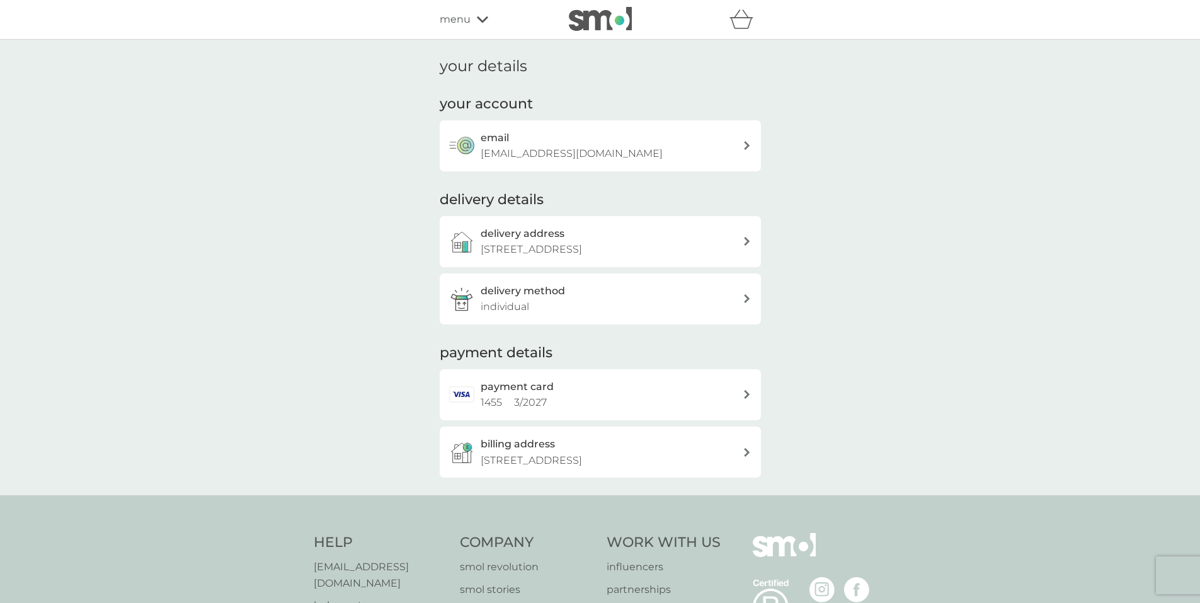
click at [603, 67] on div "your details your account email yaysayer1@yahoo.co.uk delivery details delivery…" at bounding box center [600, 267] width 321 height 420
click at [481, 20] on icon at bounding box center [482, 20] width 11 height 8
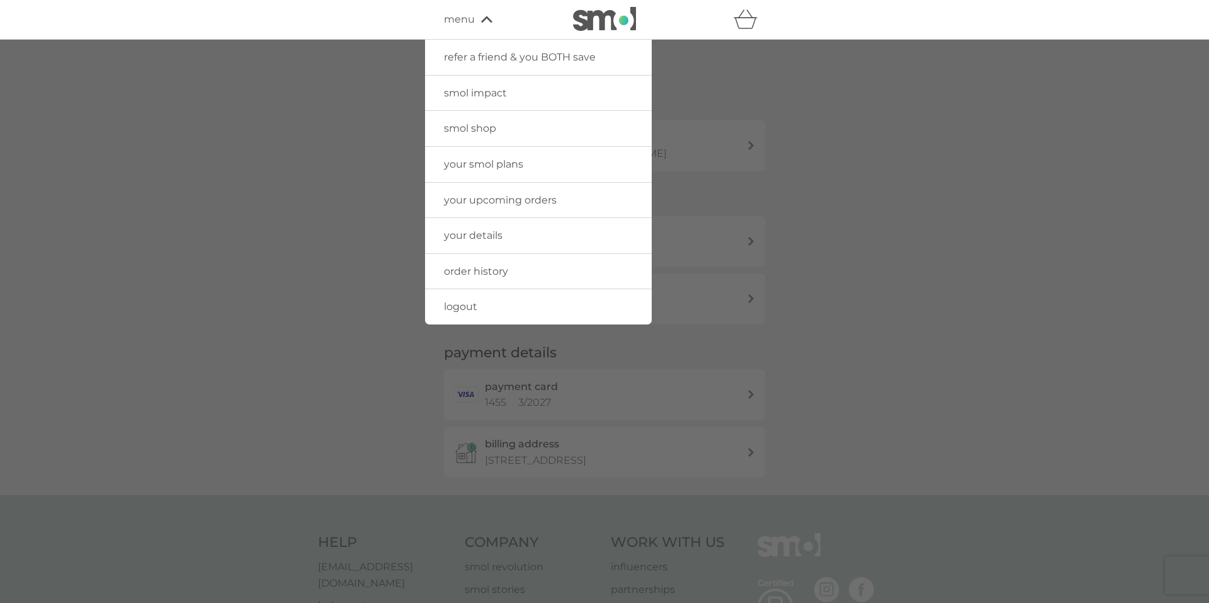
click at [456, 307] on span "logout" at bounding box center [460, 306] width 33 height 12
